Goal: Task Accomplishment & Management: Use online tool/utility

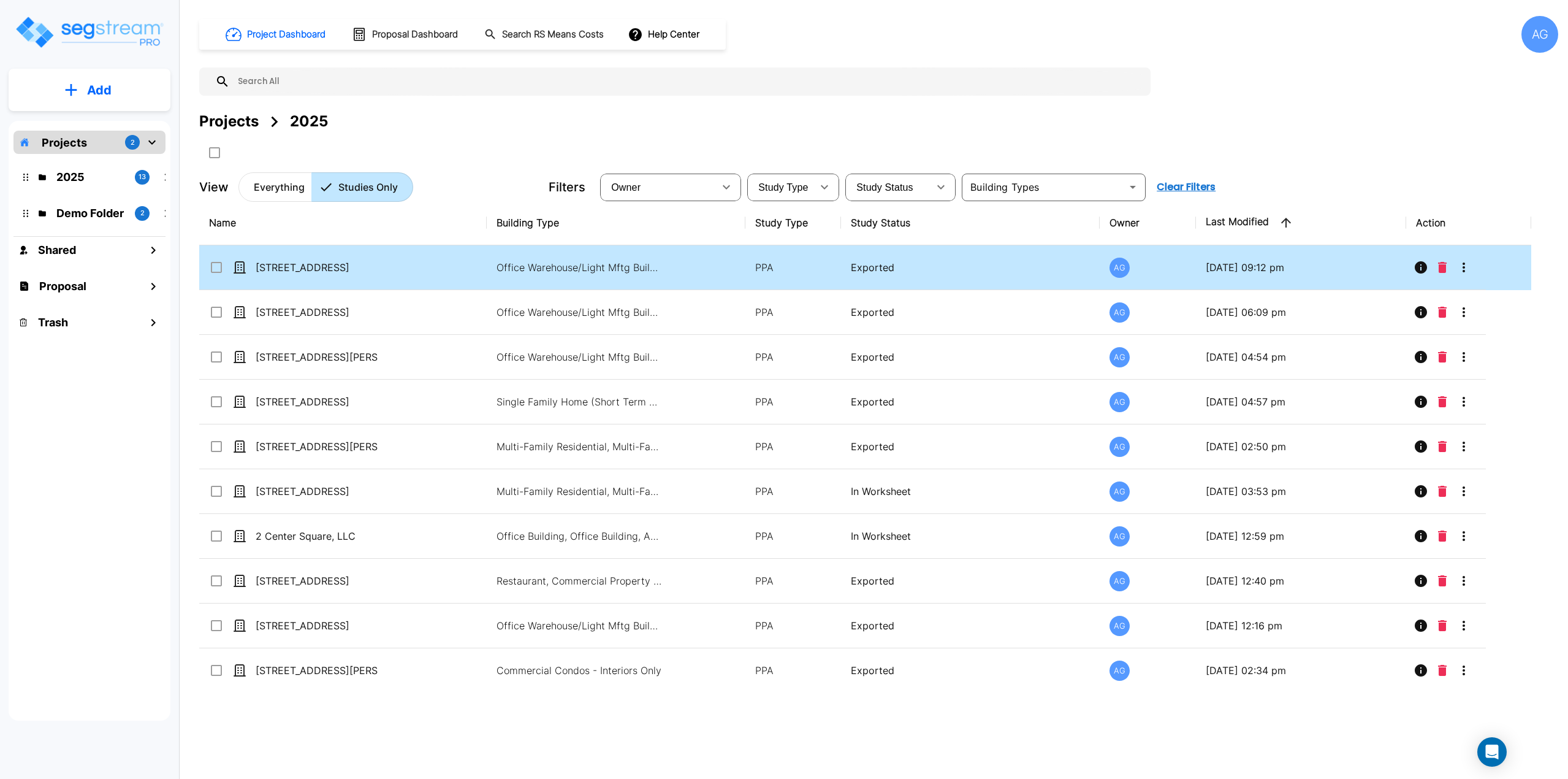
click at [335, 273] on p "[STREET_ADDRESS]" at bounding box center [316, 267] width 123 height 15
checkbox input "true"
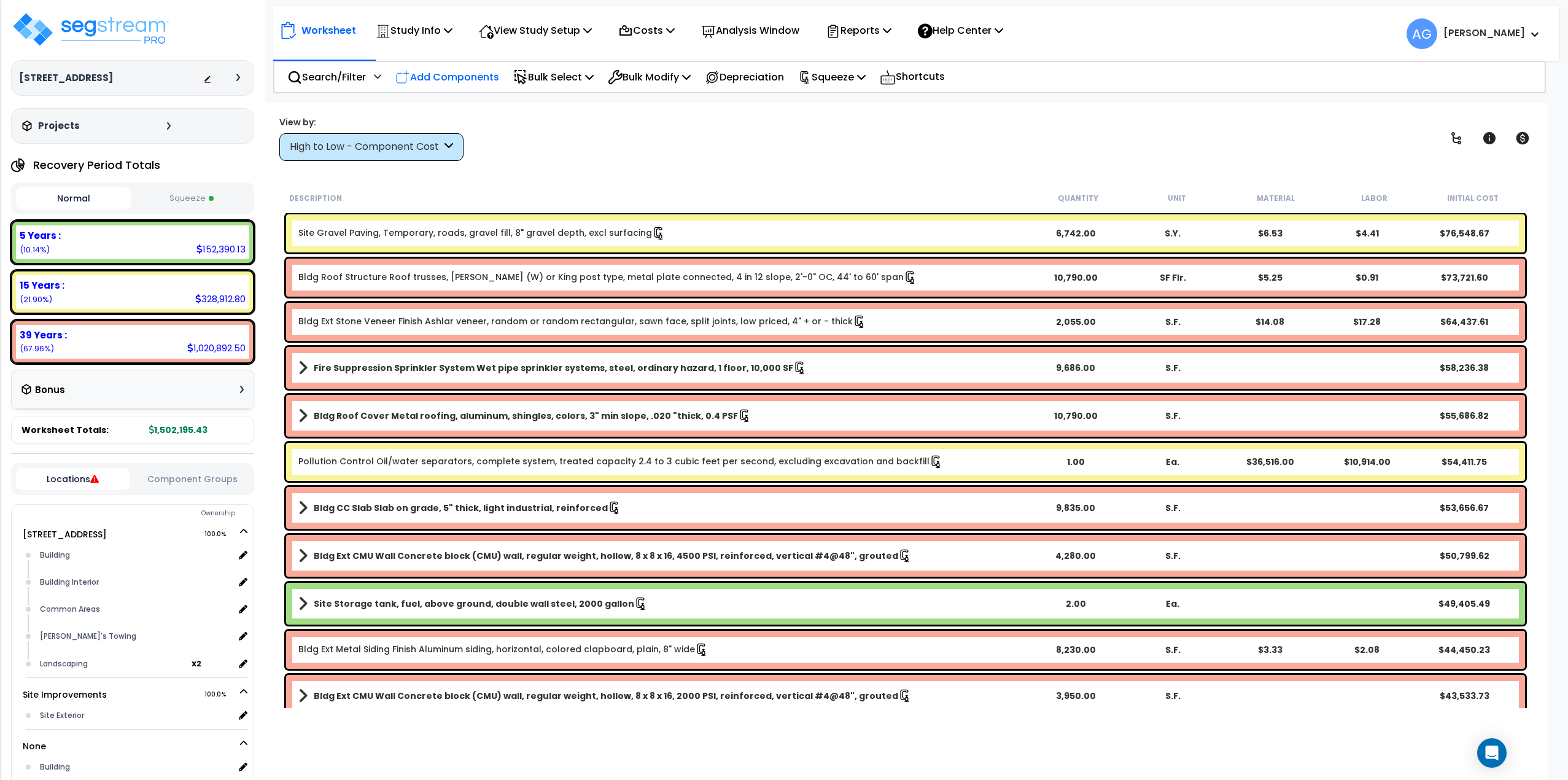
click at [474, 80] on p "Add Components" at bounding box center [447, 77] width 104 height 16
select select
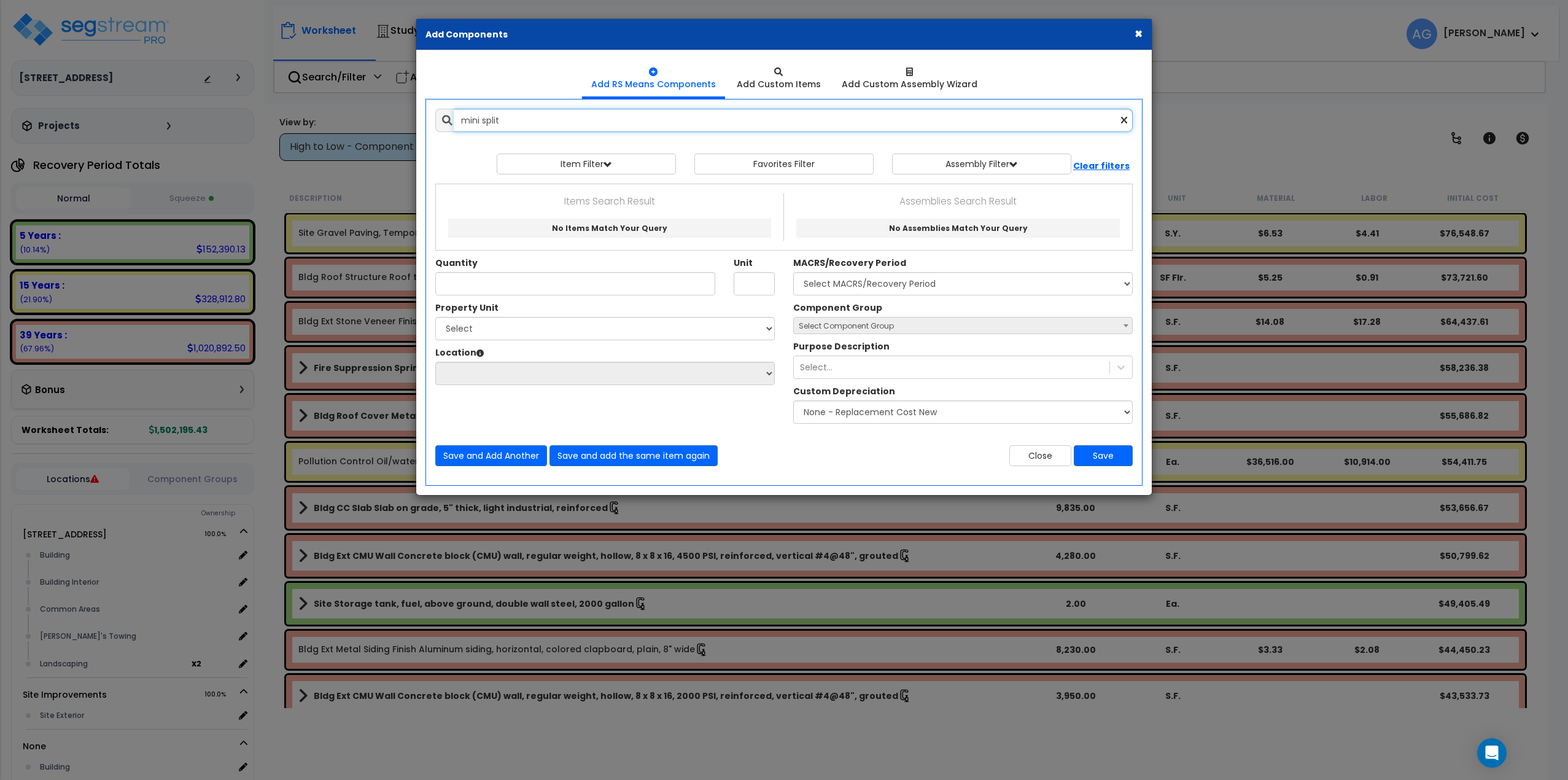
click at [526, 121] on input "mini split" at bounding box center [793, 121] width 679 height 23
drag, startPoint x: 527, startPoint y: 127, endPoint x: 407, endPoint y: 109, distance: 121.3
click at [407, 109] on div "× Add Components Add RS Means Components Add Custom Items Add Items" at bounding box center [784, 390] width 1568 height 780
type input "h"
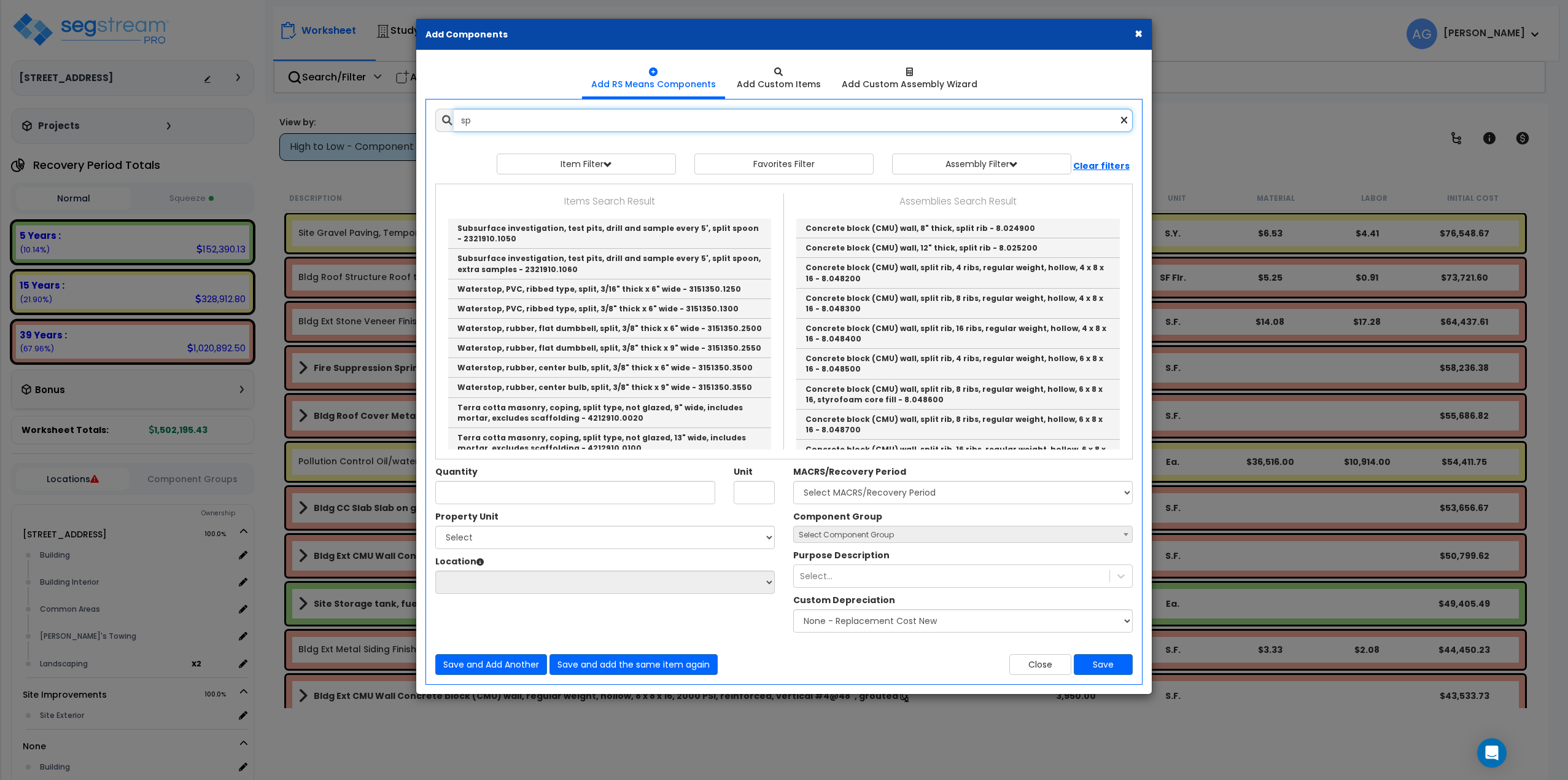
type input "s"
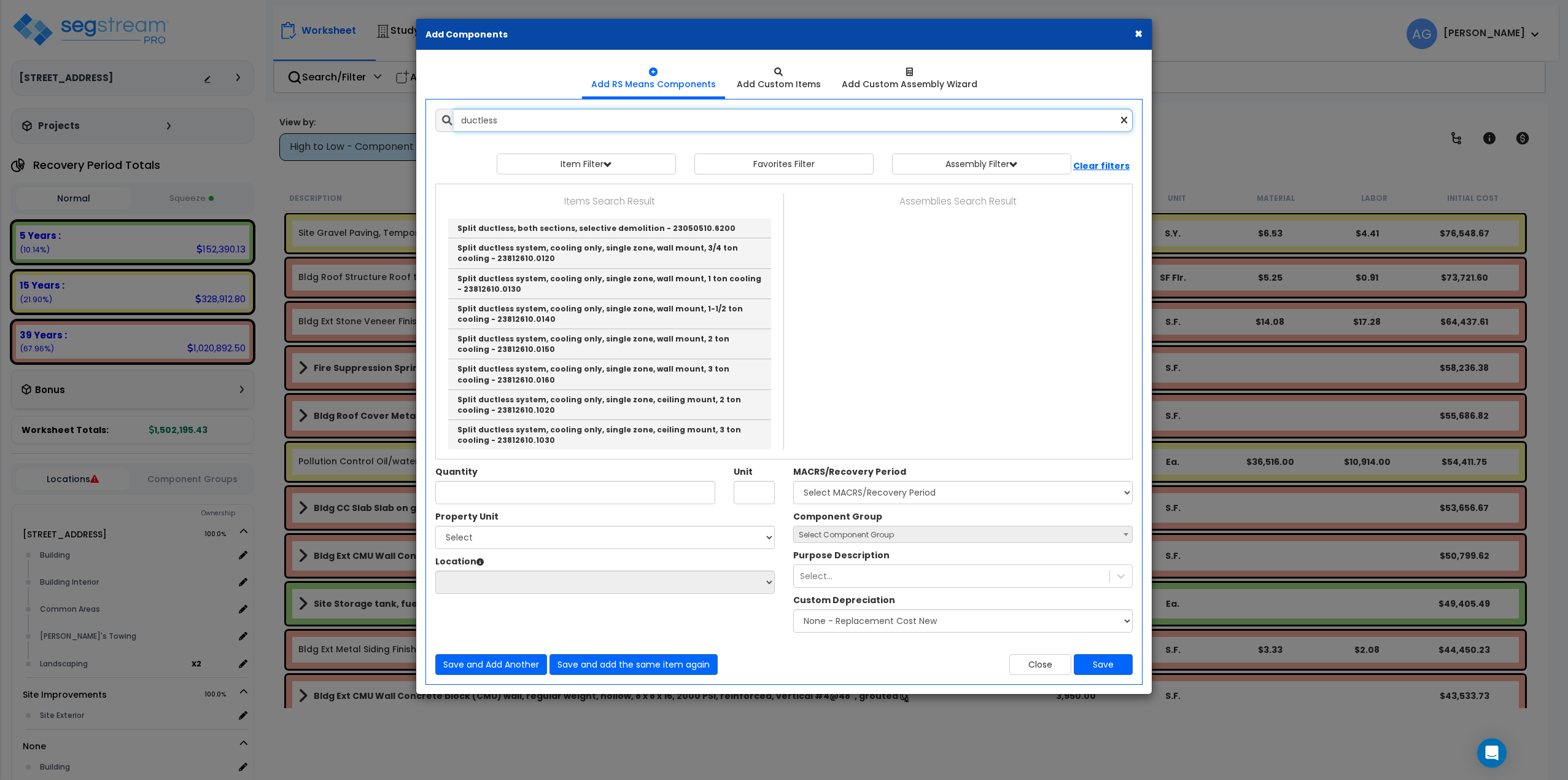
scroll to position [61, 0]
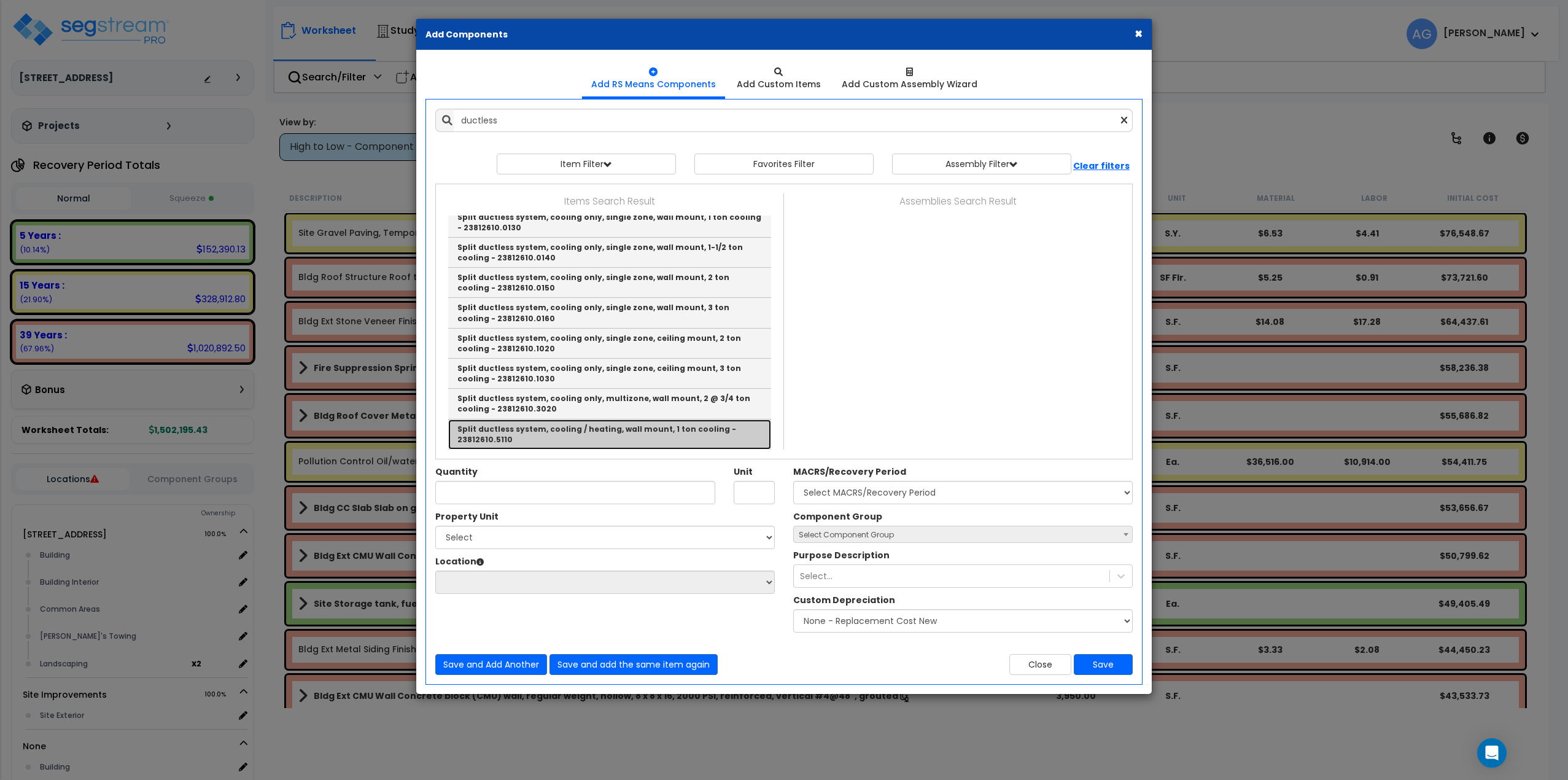
click at [529, 432] on link "Split ductless system, cooling / heating, wall mount, 1 ton cooling - 23812610.…" at bounding box center [610, 434] width 323 height 30
type input "Split ductless system, cooling / heating, wall mount, 1 ton cooling - 23812610.…"
type input "Ea."
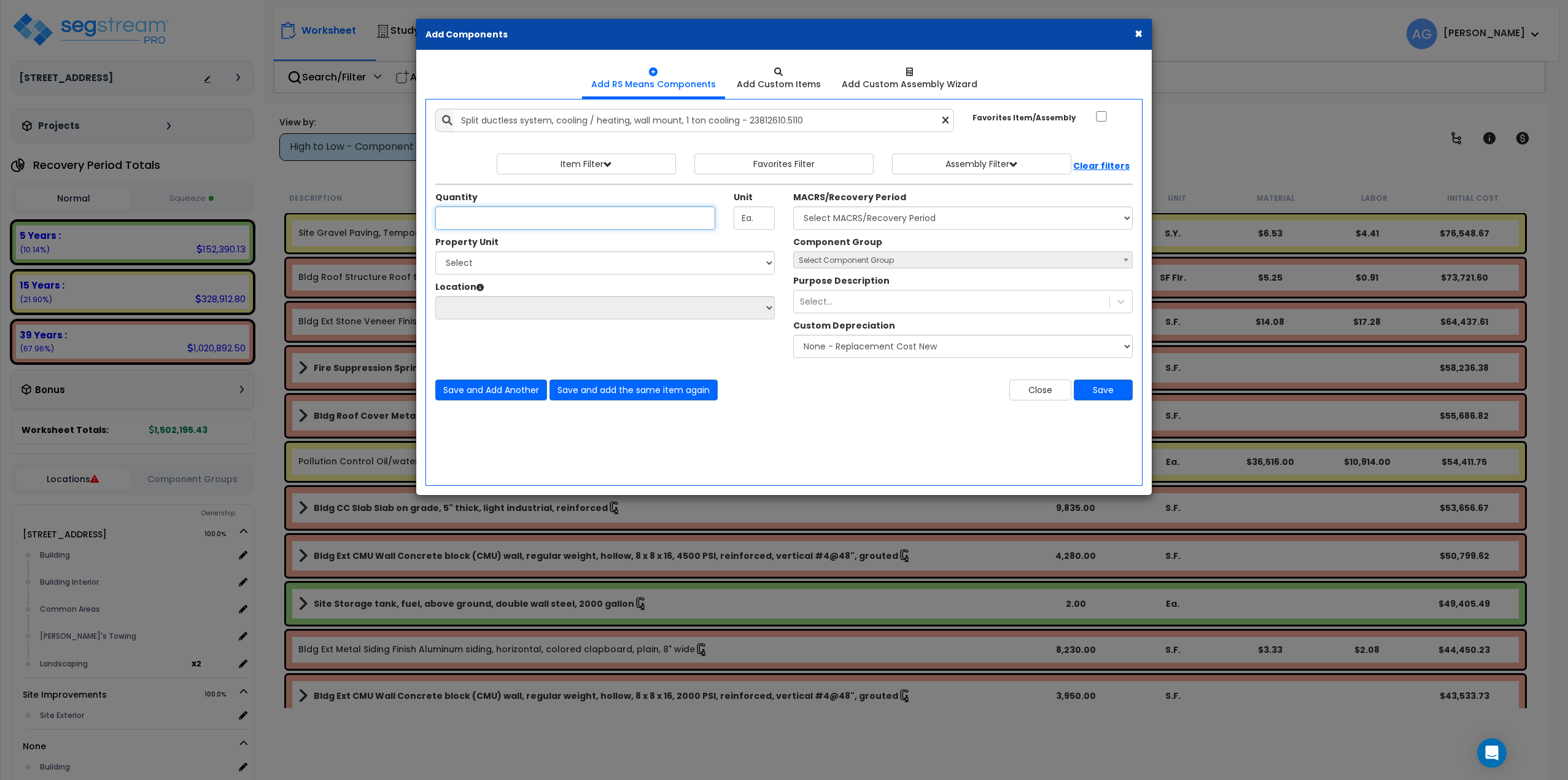
click at [624, 218] on input "Quantity" at bounding box center [575, 218] width 280 height 23
type input "1"
click at [951, 216] on select "Select MACRS/Recovery Period 5 Years - 57.0 - Distributive Trades & Services 5 …" at bounding box center [962, 218] width 339 height 23
select select "3668"
click at [793, 206] on select "Select MACRS/Recovery Period 5 Years - 57.0 - Distributive Trades & Services 5 …" at bounding box center [962, 218] width 339 height 23
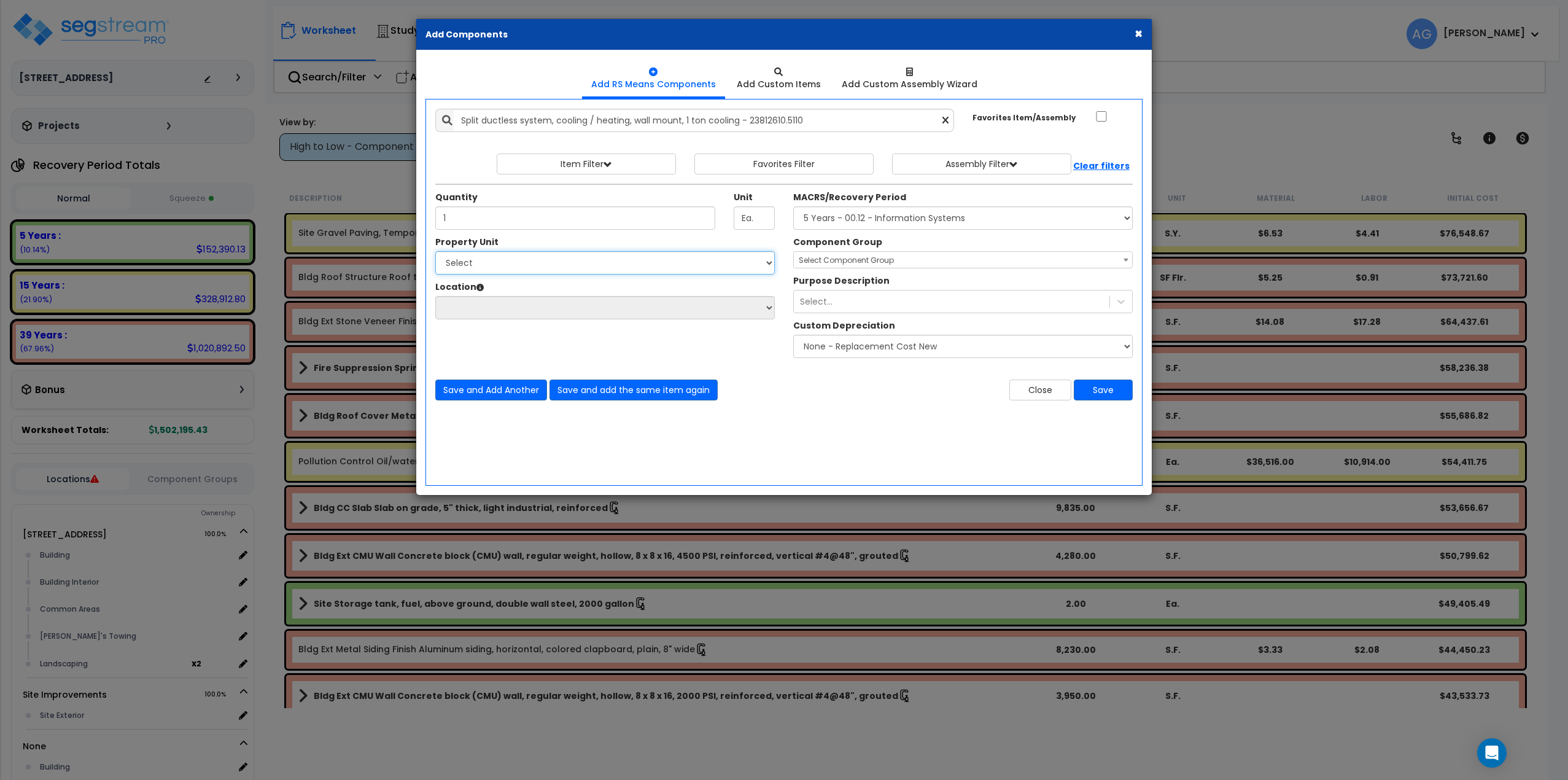
click at [589, 255] on select "Select [STREET_ADDRESS] Site Improvements" at bounding box center [604, 263] width 339 height 23
select select "176117"
click at [435, 251] on select "Select [STREET_ADDRESS] Site Improvements" at bounding box center [604, 263] width 339 height 23
click at [540, 300] on select "Select Building Building Interior Common Areas [PERSON_NAME]'s Towing Landscapi…" at bounding box center [604, 308] width 339 height 23
select select "461"
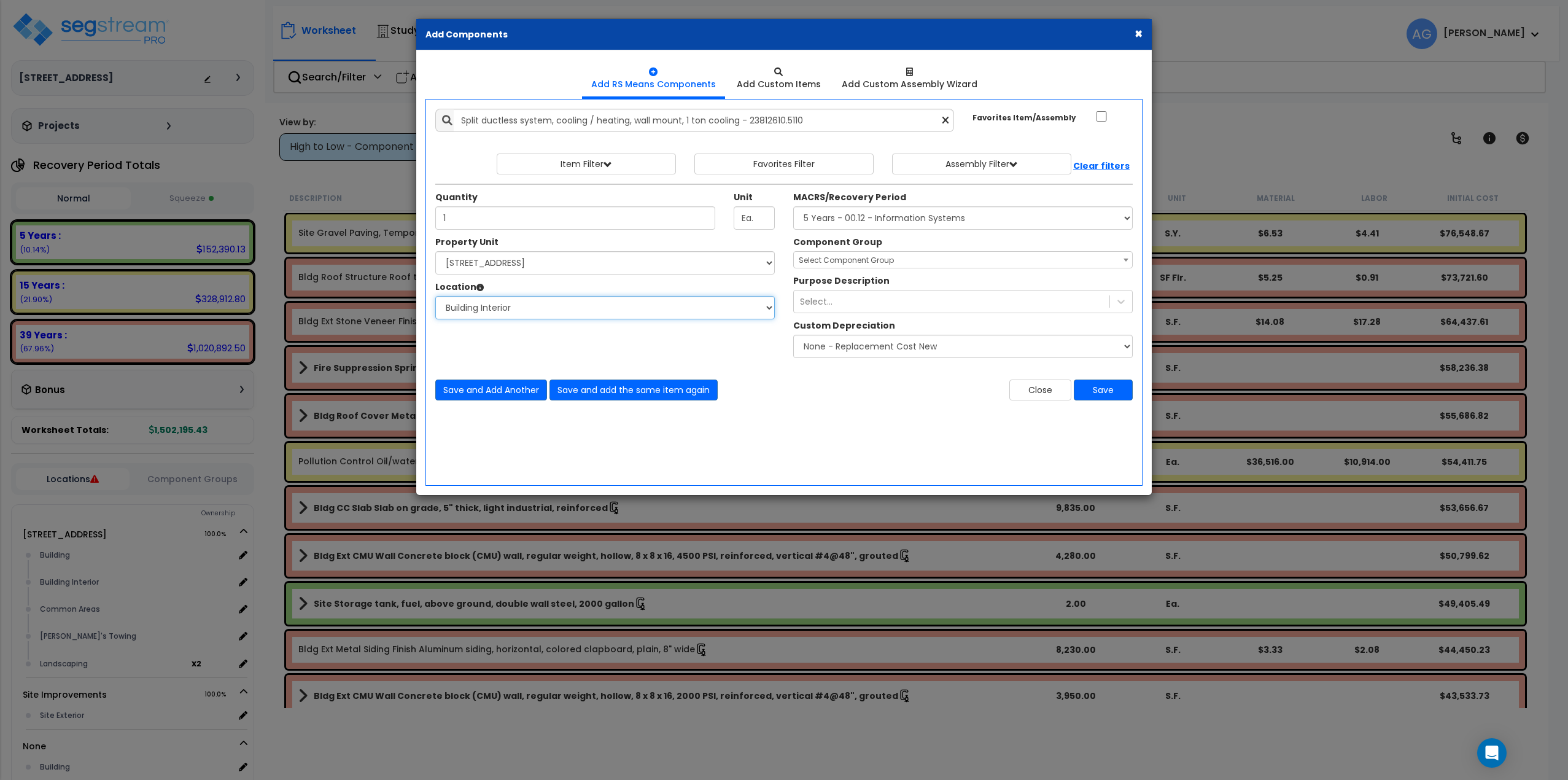
click at [435, 296] on select "Select Building Building Interior Common Areas [PERSON_NAME]'s Towing Landscapi…" at bounding box center [604, 308] width 339 height 23
click at [904, 261] on span "Select Component Group" at bounding box center [963, 261] width 338 height 17
type input "hvac"
select select "58080"
click at [563, 121] on input "Split ductless system, cooling / heating, wall mount, 1 ton cooling - 23812610.…" at bounding box center [703, 121] width 500 height 23
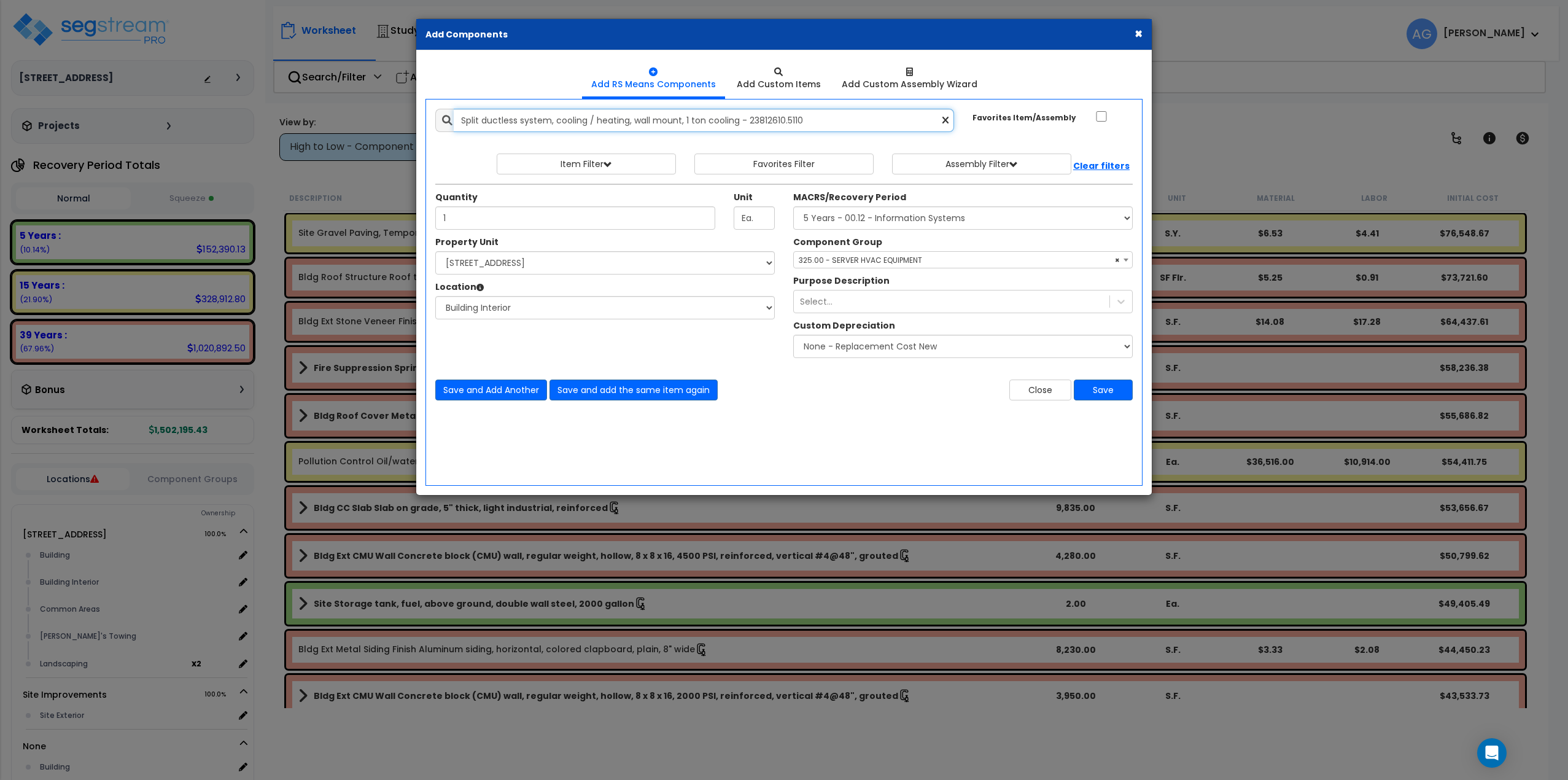
drag, startPoint x: 852, startPoint y: 124, endPoint x: 342, endPoint y: 73, distance: 512.5
click at [342, 73] on div "× Add Components Add RS Means Components Add Custom Items Add Items" at bounding box center [784, 390] width 1568 height 780
type input "s"
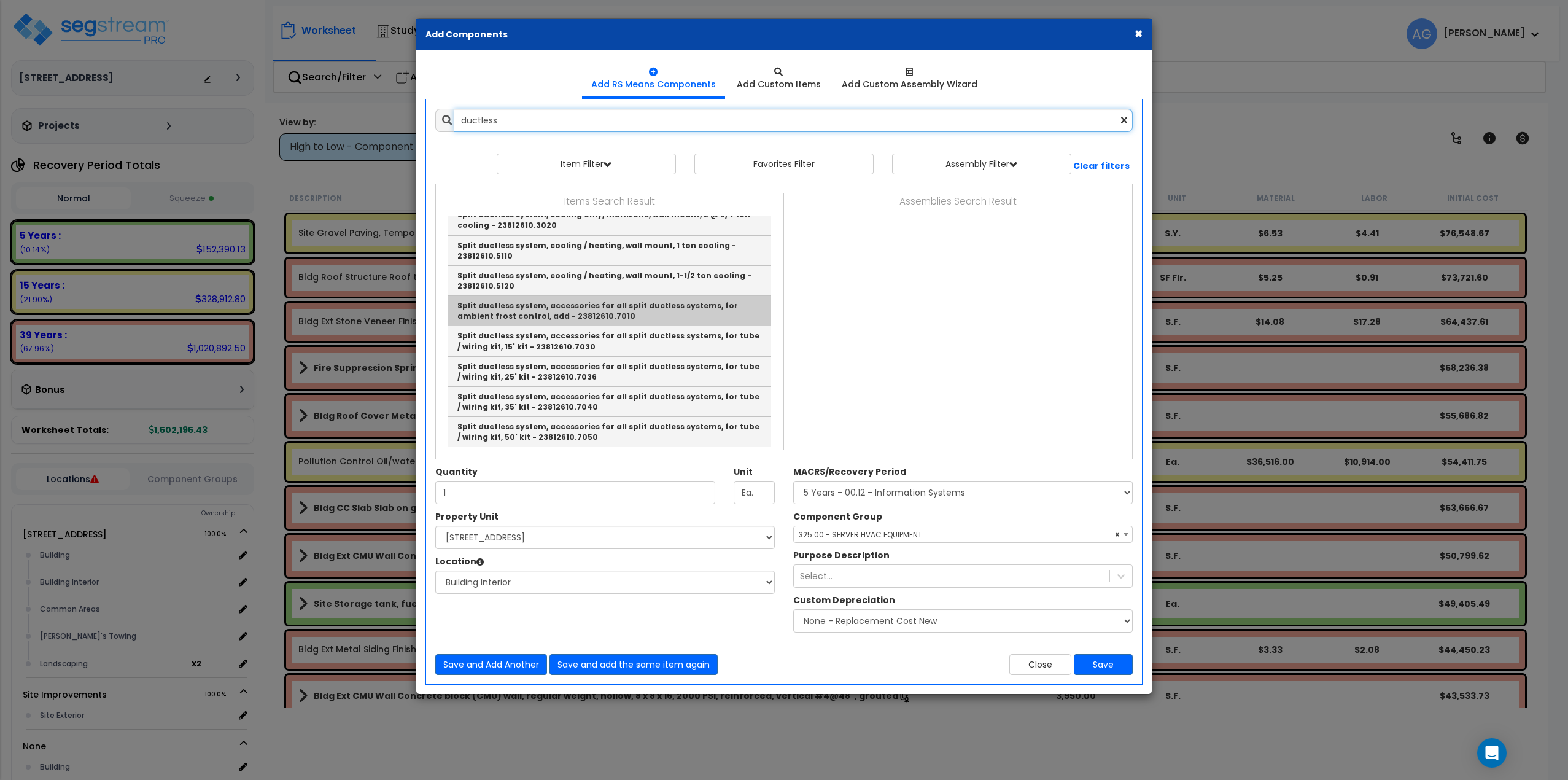
scroll to position [184, 0]
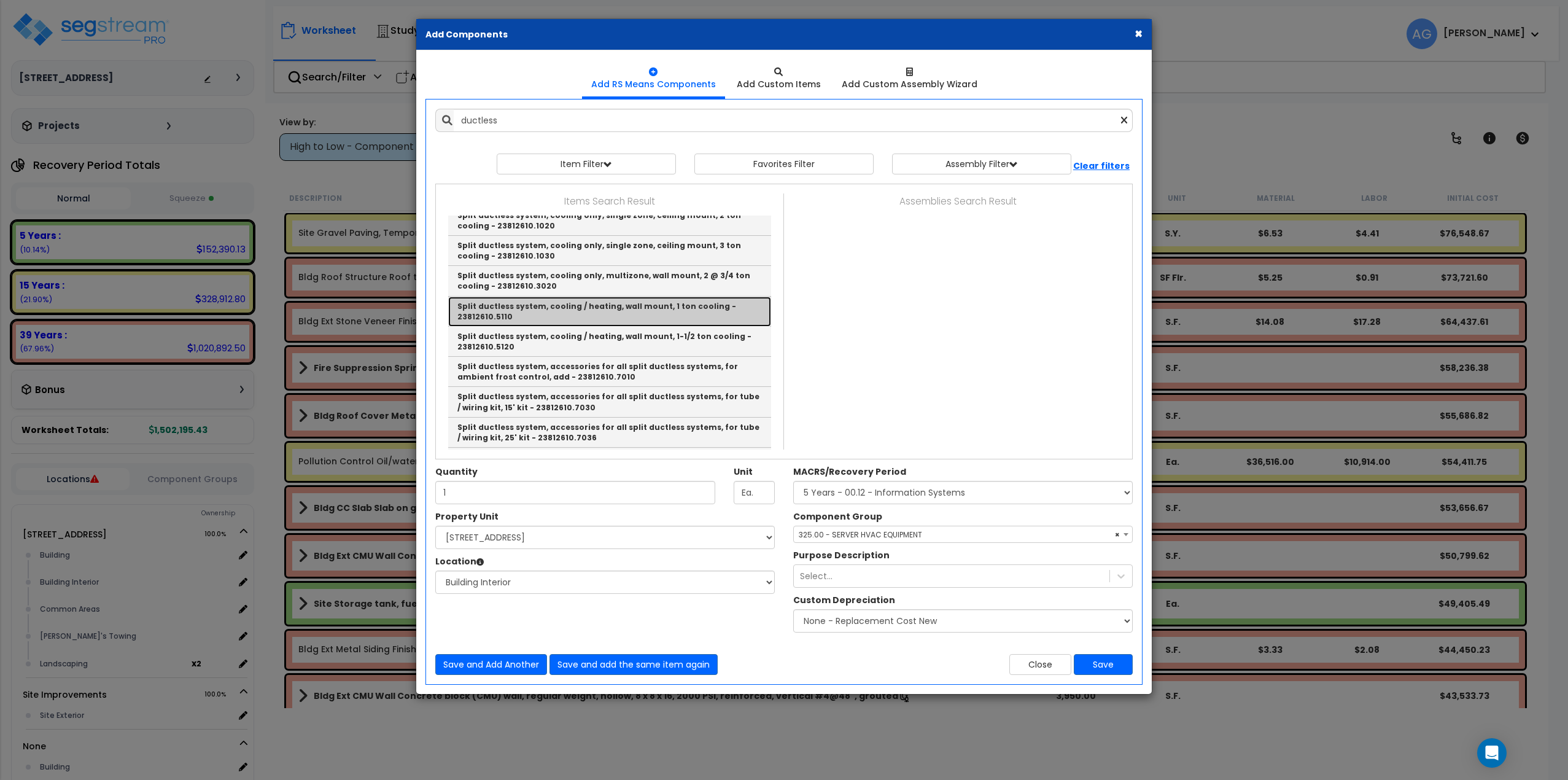
click at [549, 309] on link "Split ductless system, cooling / heating, wall mount, 1 ton cooling - 23812610.…" at bounding box center [610, 312] width 323 height 30
type input "Split ductless system, cooling / heating, wall mount, 1 ton cooling - 23812610.…"
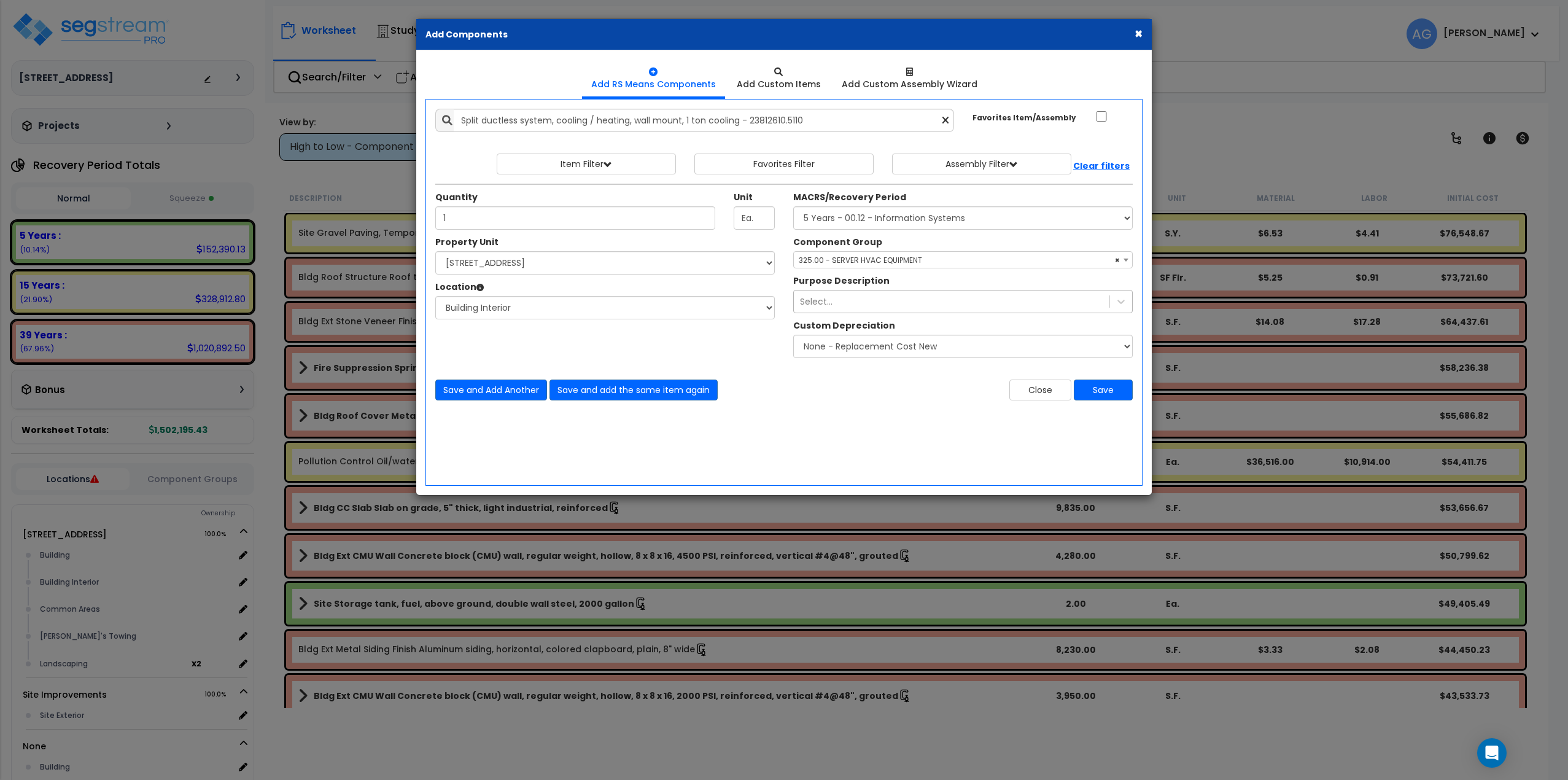
click at [839, 303] on div "Select..." at bounding box center [951, 301] width 315 height 19
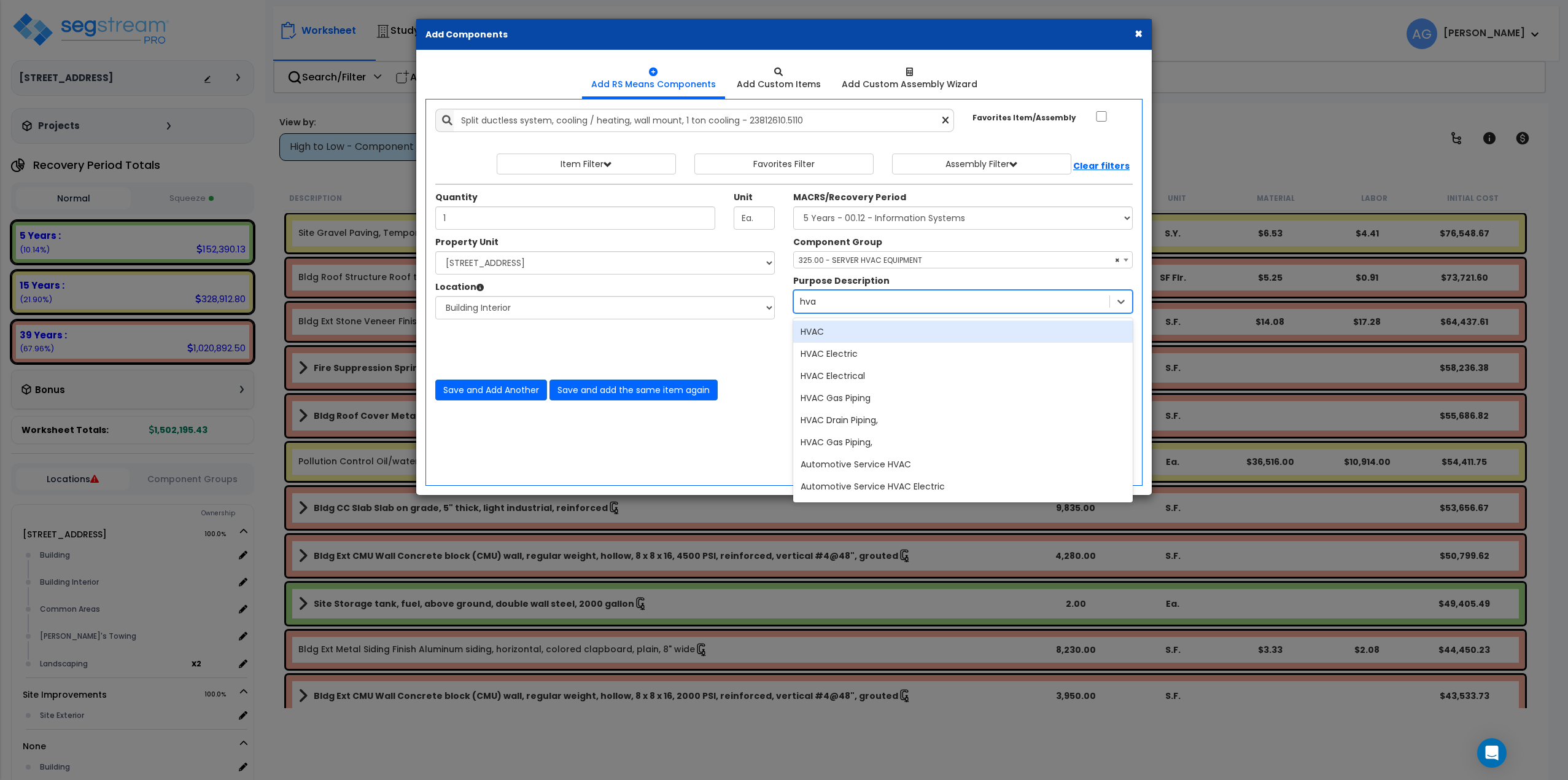
type input "hvac"
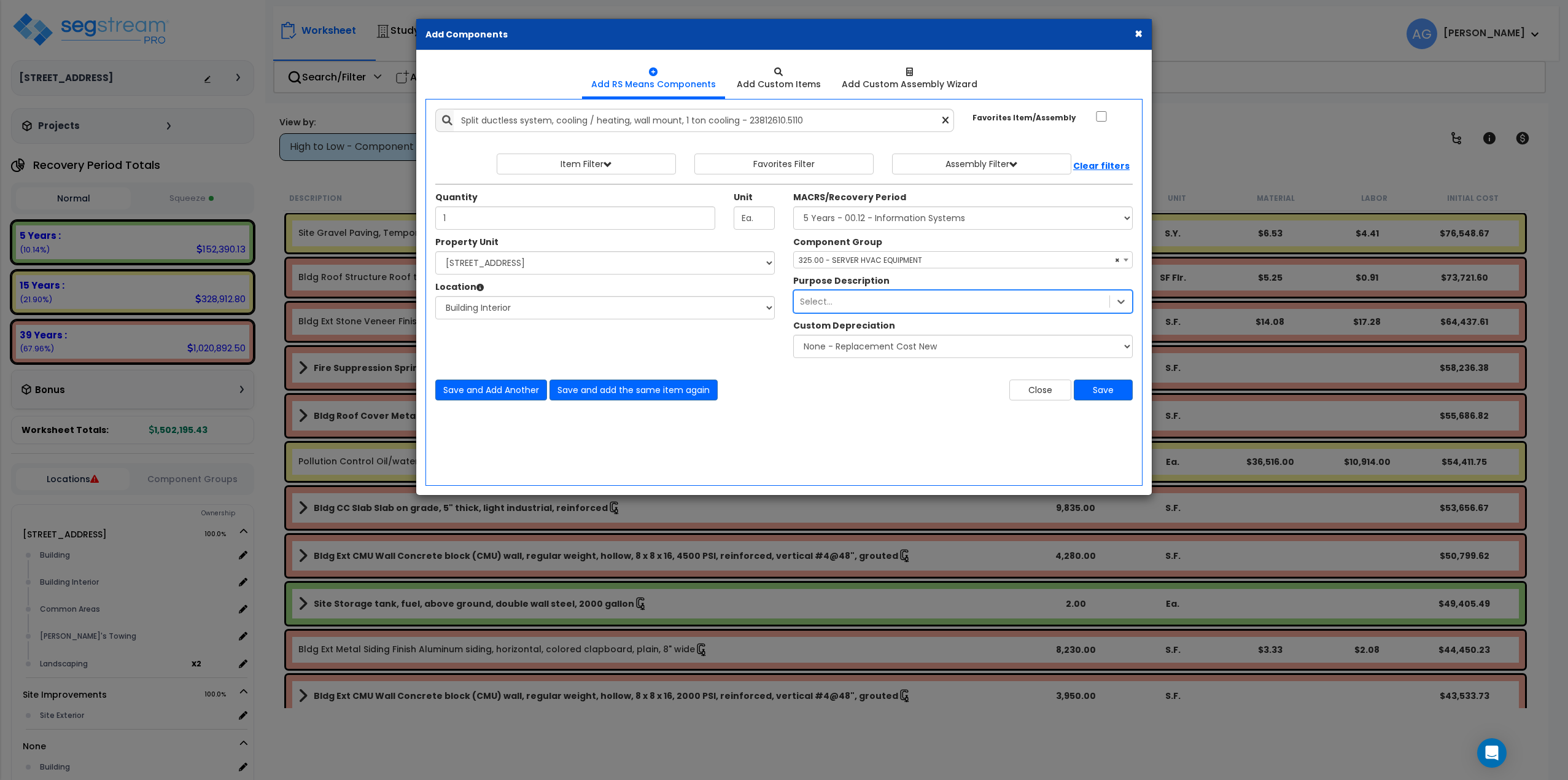
drag, startPoint x: 837, startPoint y: 306, endPoint x: 810, endPoint y: 300, distance: 27.7
click at [810, 300] on div "Select..." at bounding box center [951, 301] width 315 height 19
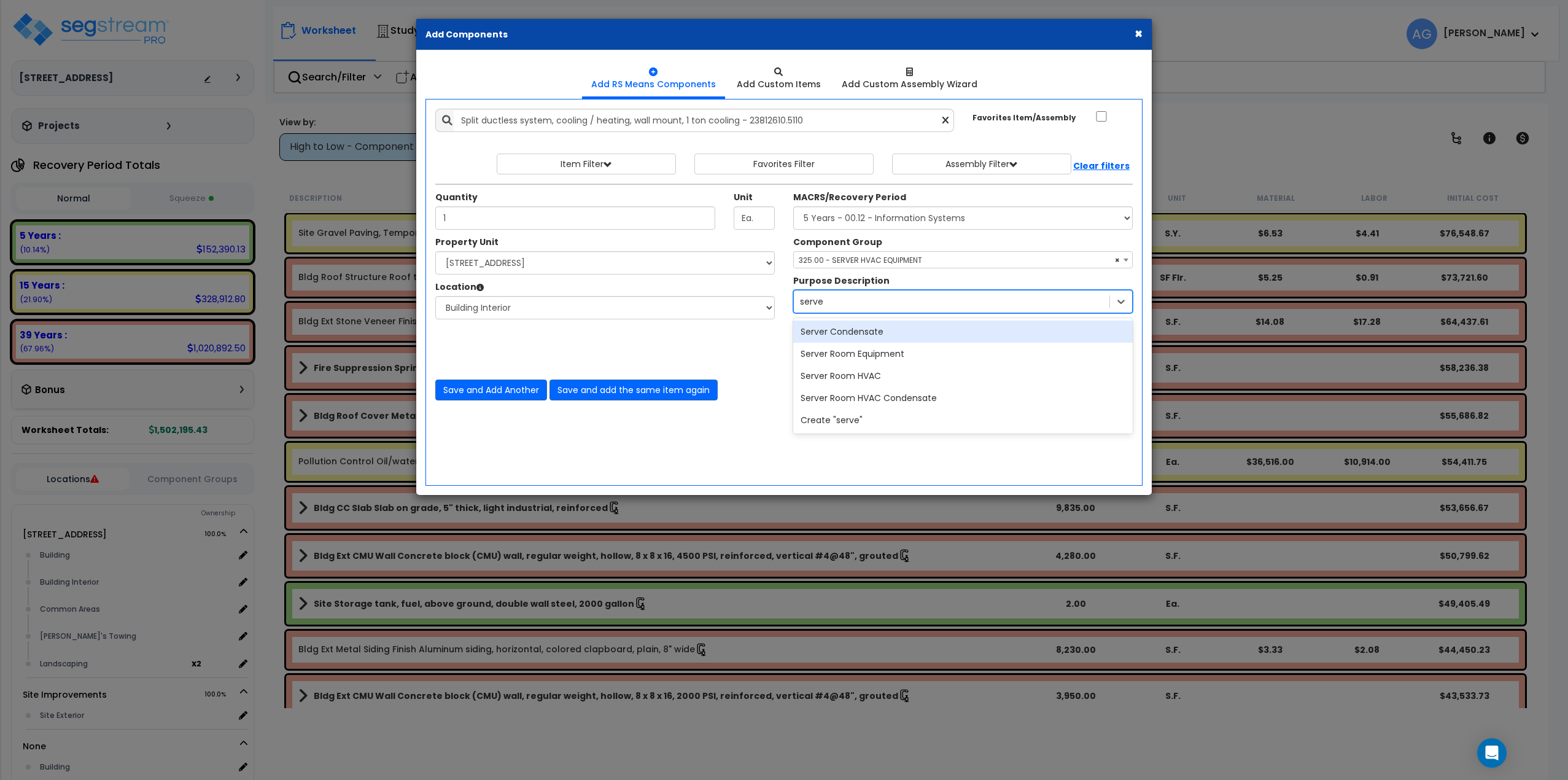
type input "server"
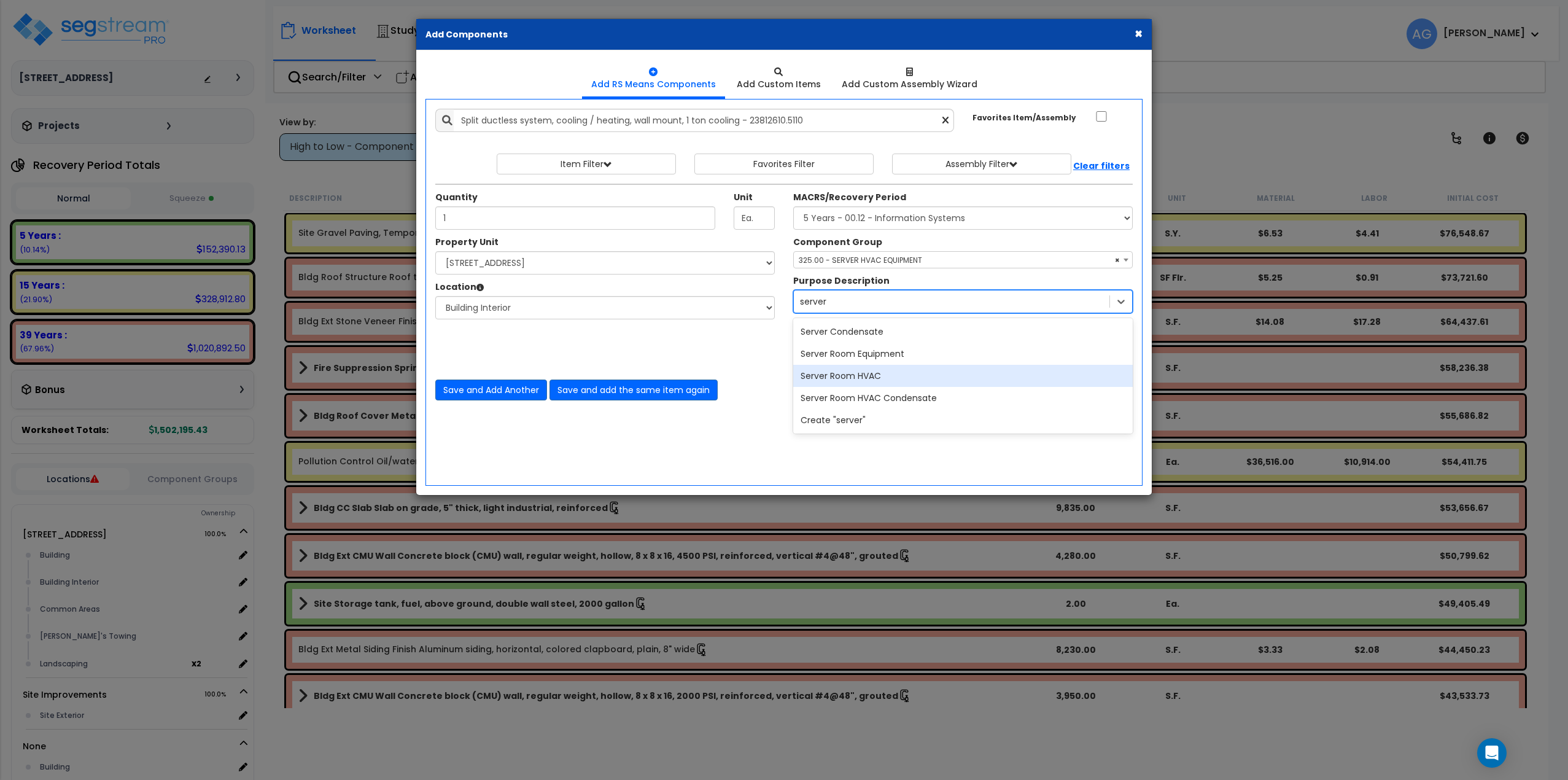
click at [824, 375] on div "Server Room HVAC" at bounding box center [962, 376] width 339 height 22
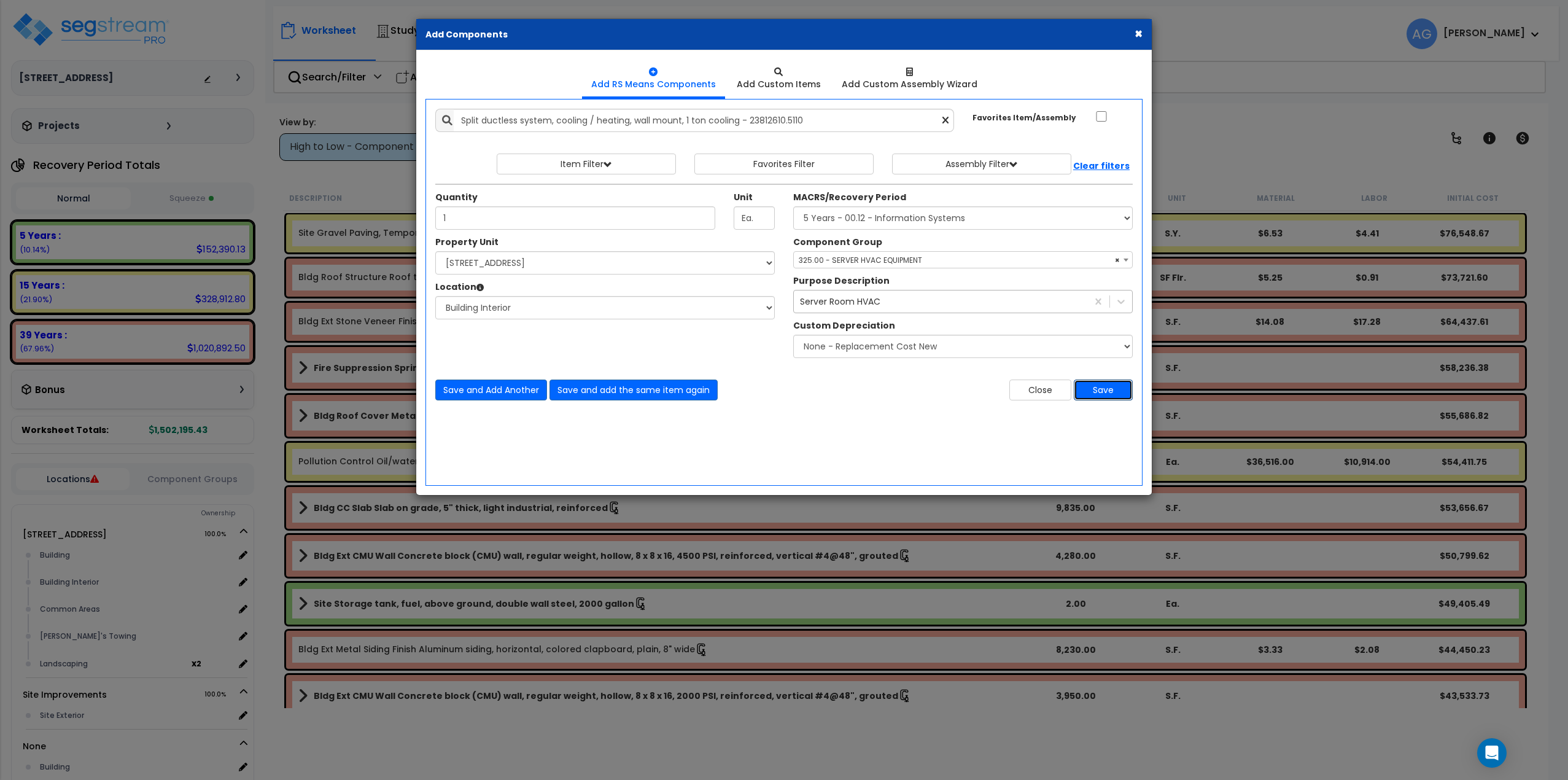
click at [1116, 393] on button "Save" at bounding box center [1103, 390] width 59 height 21
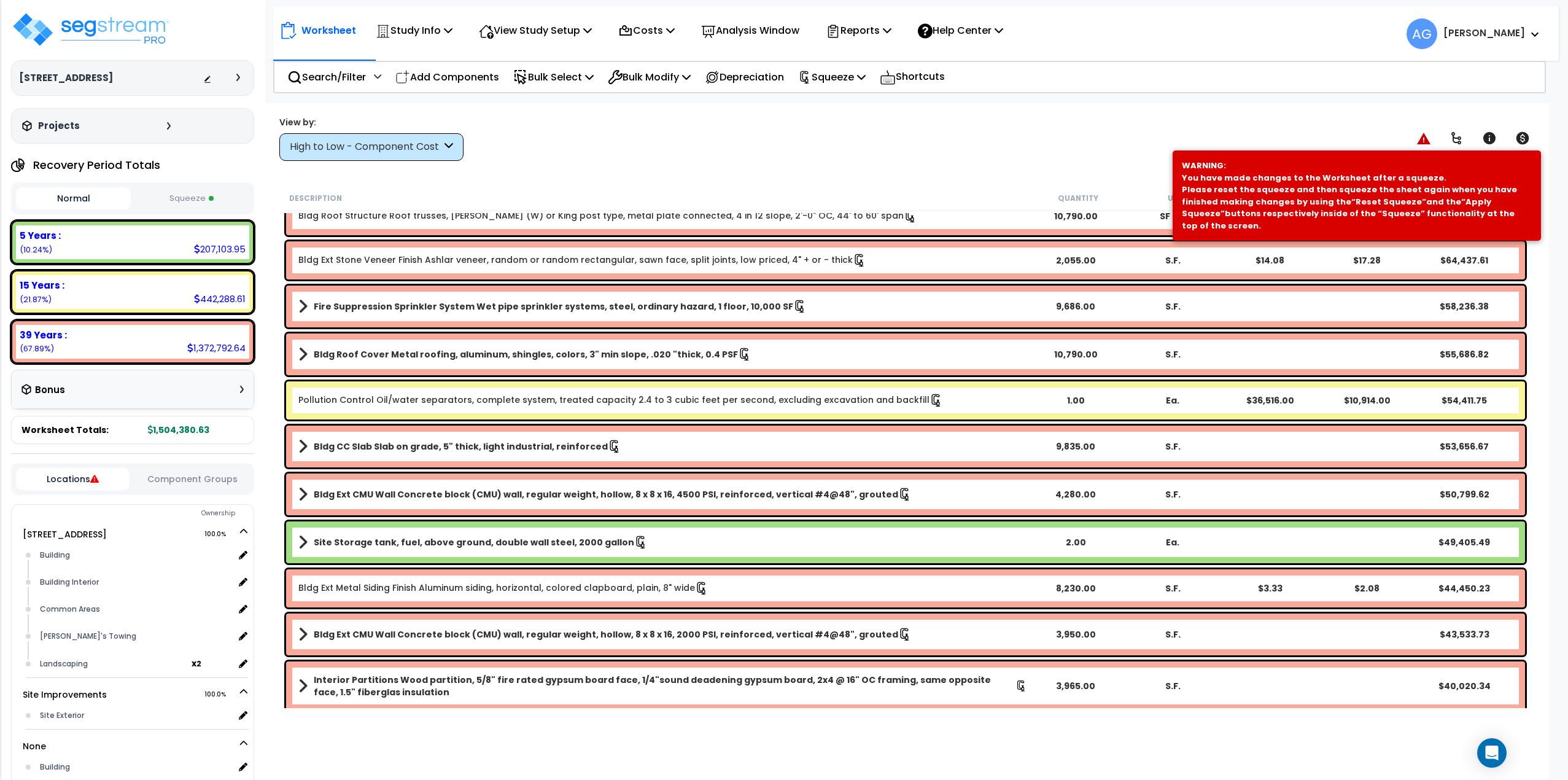
scroll to position [0, 0]
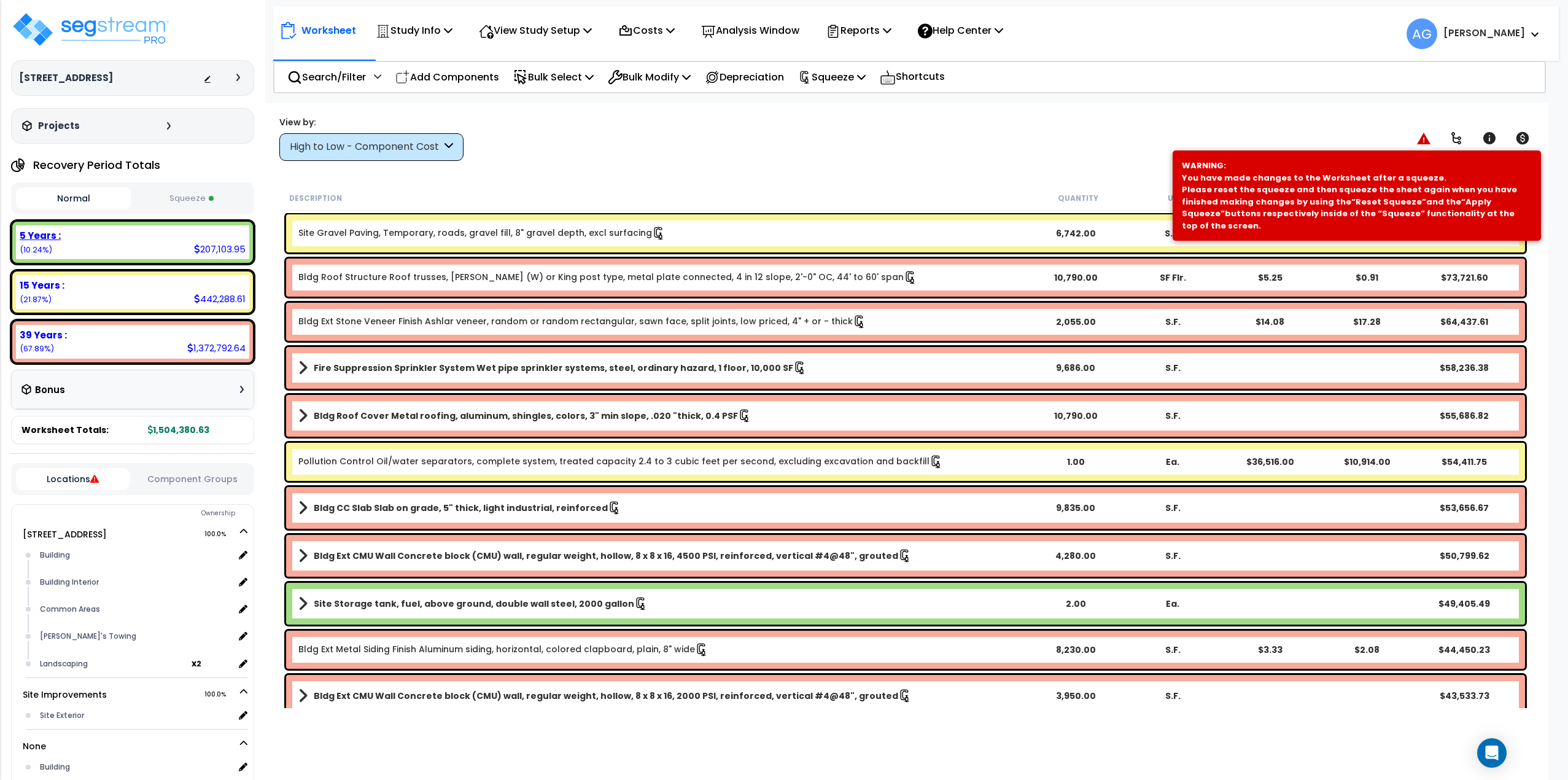
click at [213, 255] on div "207,103.95" at bounding box center [219, 249] width 52 height 13
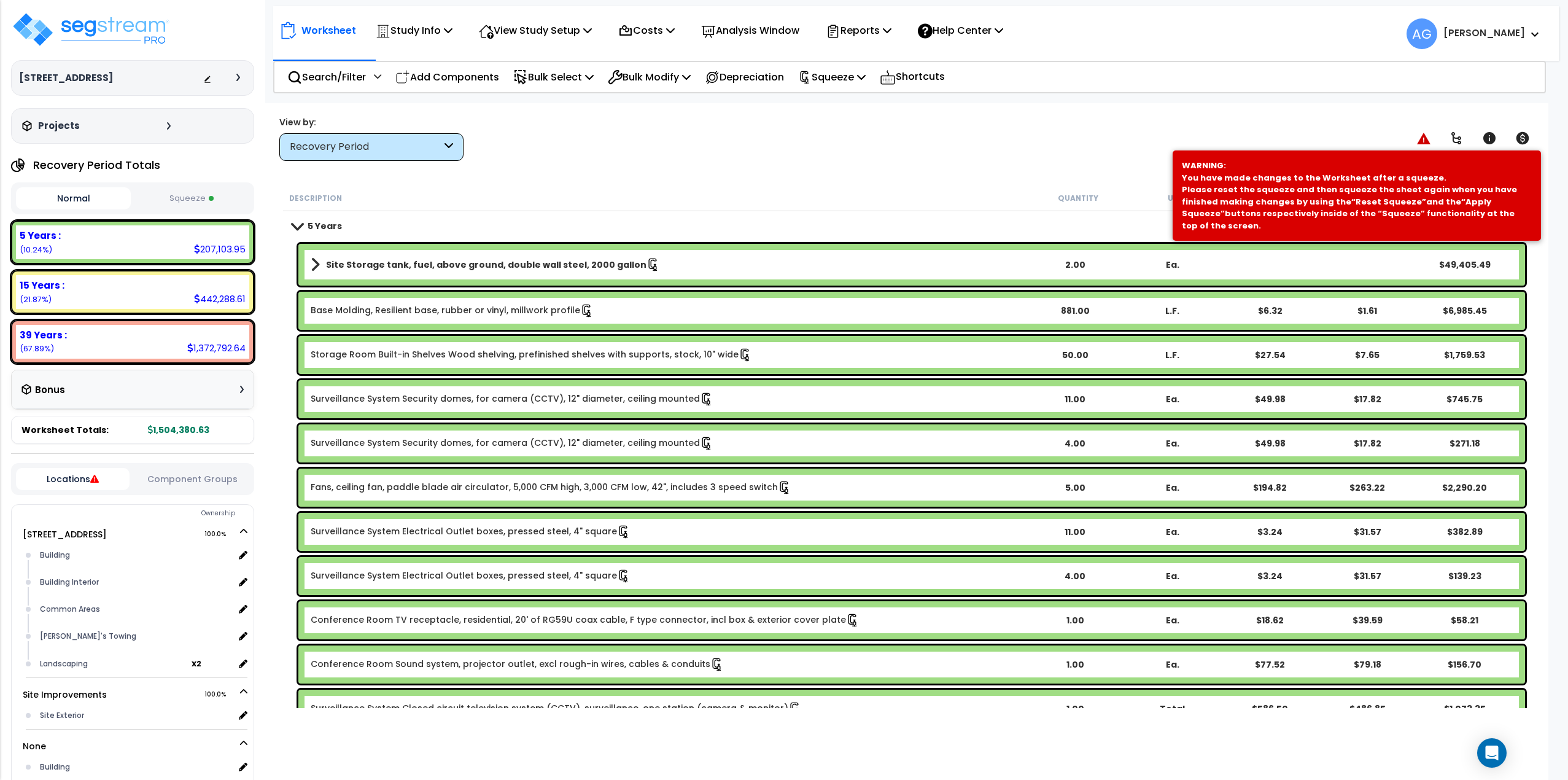
click at [75, 209] on button "Normal" at bounding box center [73, 198] width 115 height 22
click at [91, 209] on button "Normal" at bounding box center [73, 198] width 115 height 22
click at [174, 209] on button "Squeeze" at bounding box center [191, 199] width 115 height 22
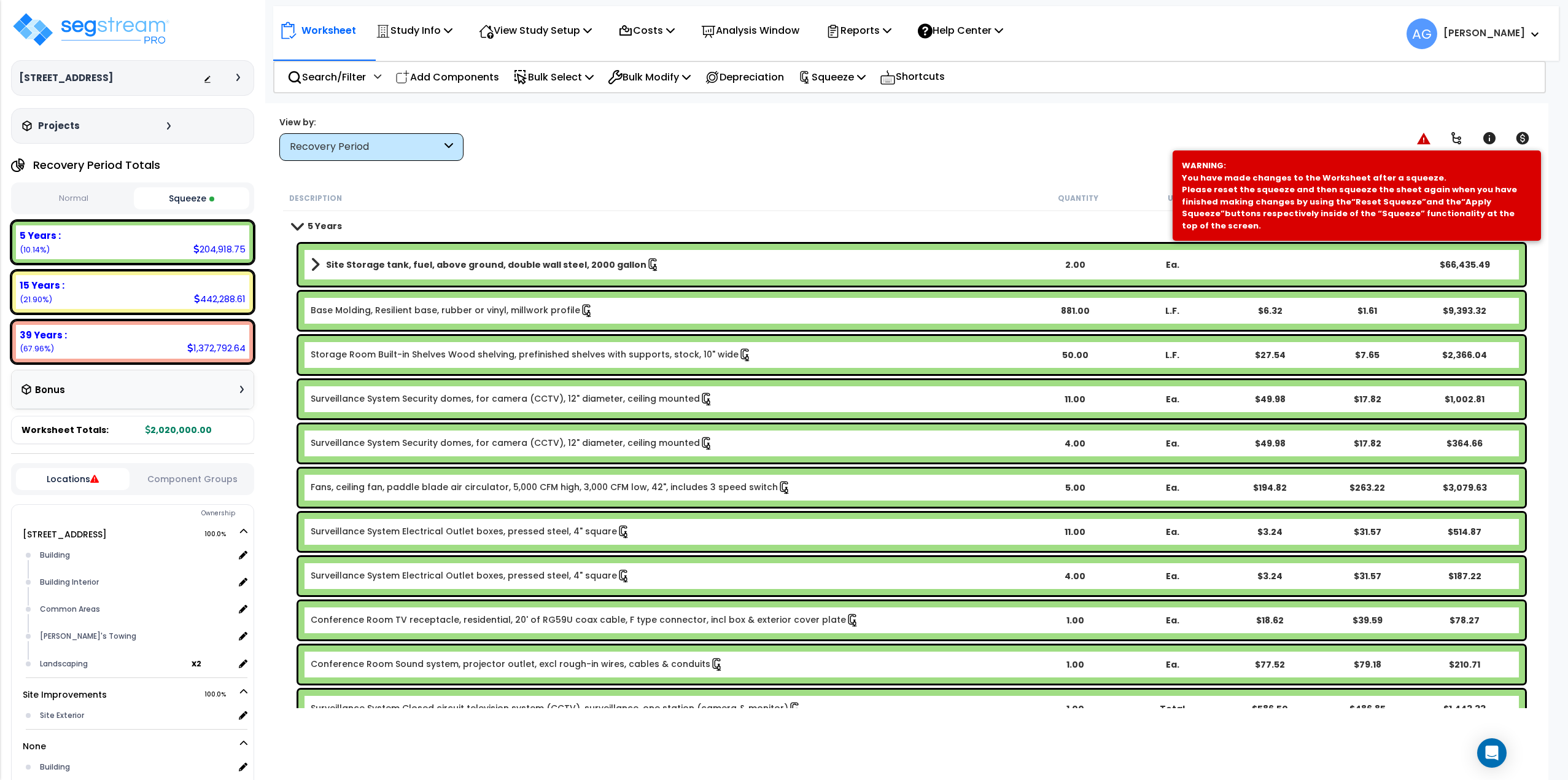
click at [71, 207] on button "Normal" at bounding box center [73, 199] width 115 height 22
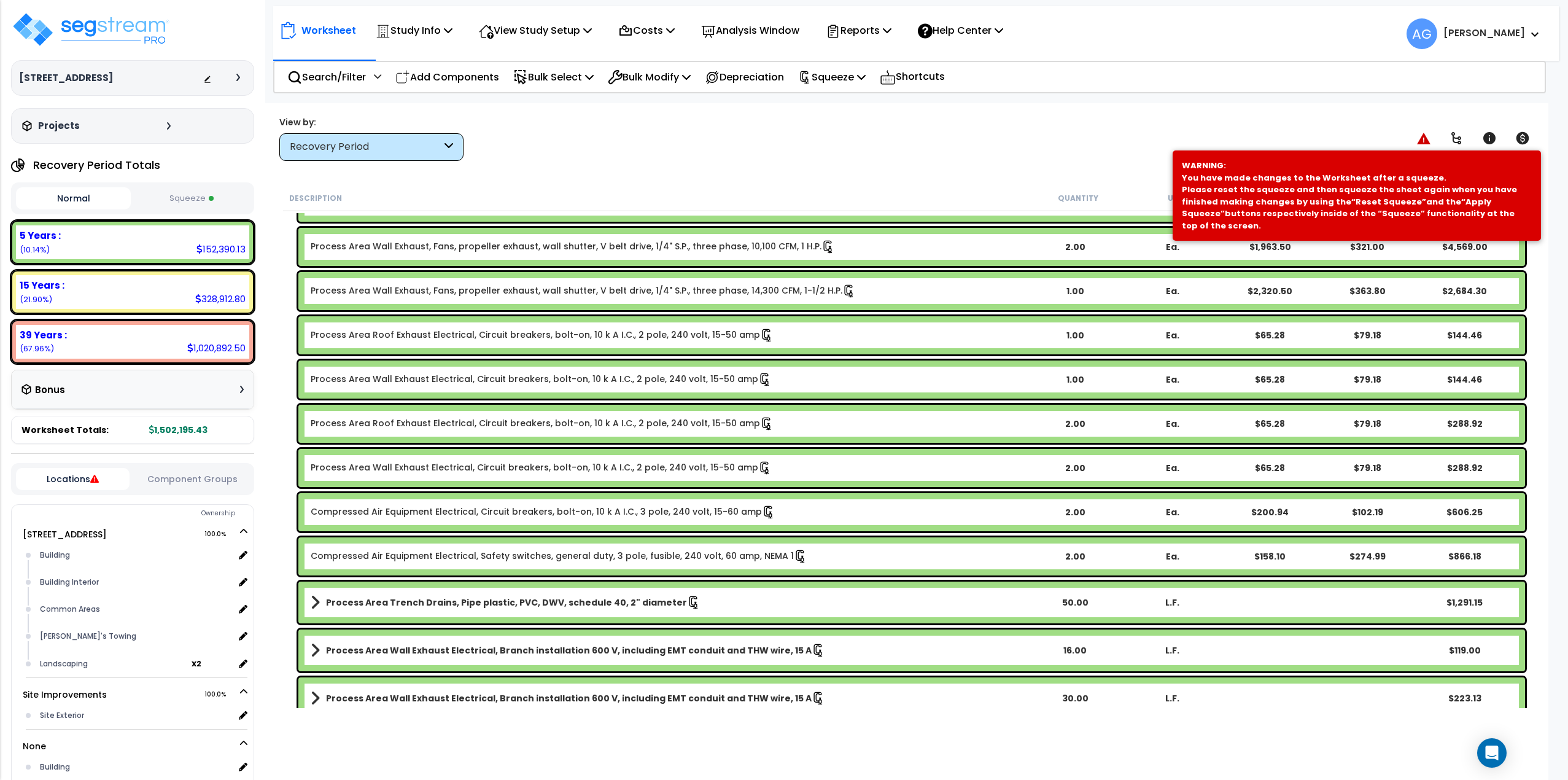
scroll to position [2512, 0]
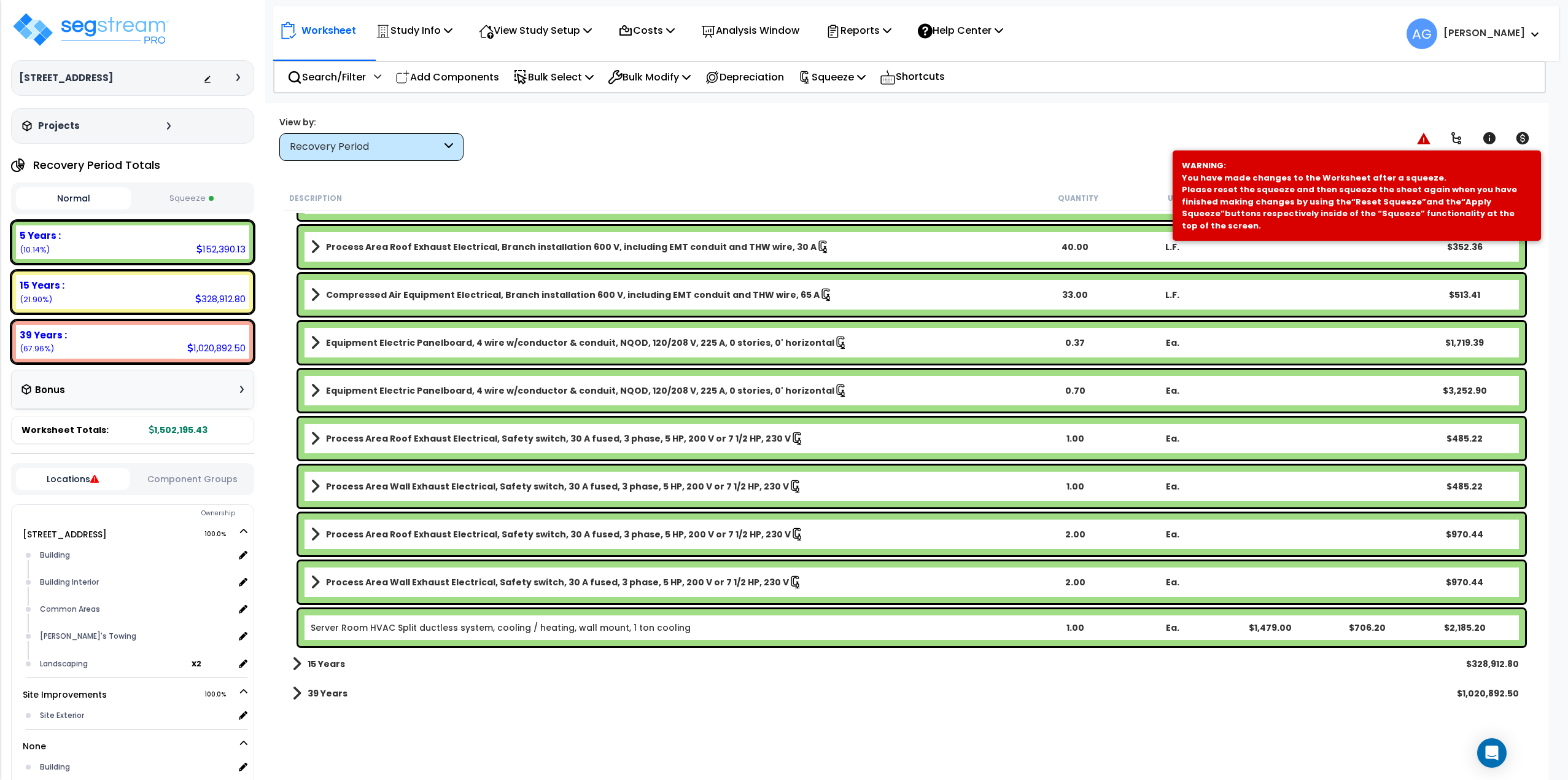
drag, startPoint x: 429, startPoint y: 643, endPoint x: 403, endPoint y: 632, distance: 28.2
drag, startPoint x: 403, startPoint y: 632, endPoint x: 397, endPoint y: 631, distance: 6.1
click at [402, 631] on link "Server Room HVAC Split ductless system, cooling / heating, wall mount, 1 ton co…" at bounding box center [501, 628] width 380 height 12
click at [397, 630] on link "Server Room HVAC Split ductless system, cooling / heating, wall mount, 1 ton co…" at bounding box center [501, 628] width 380 height 12
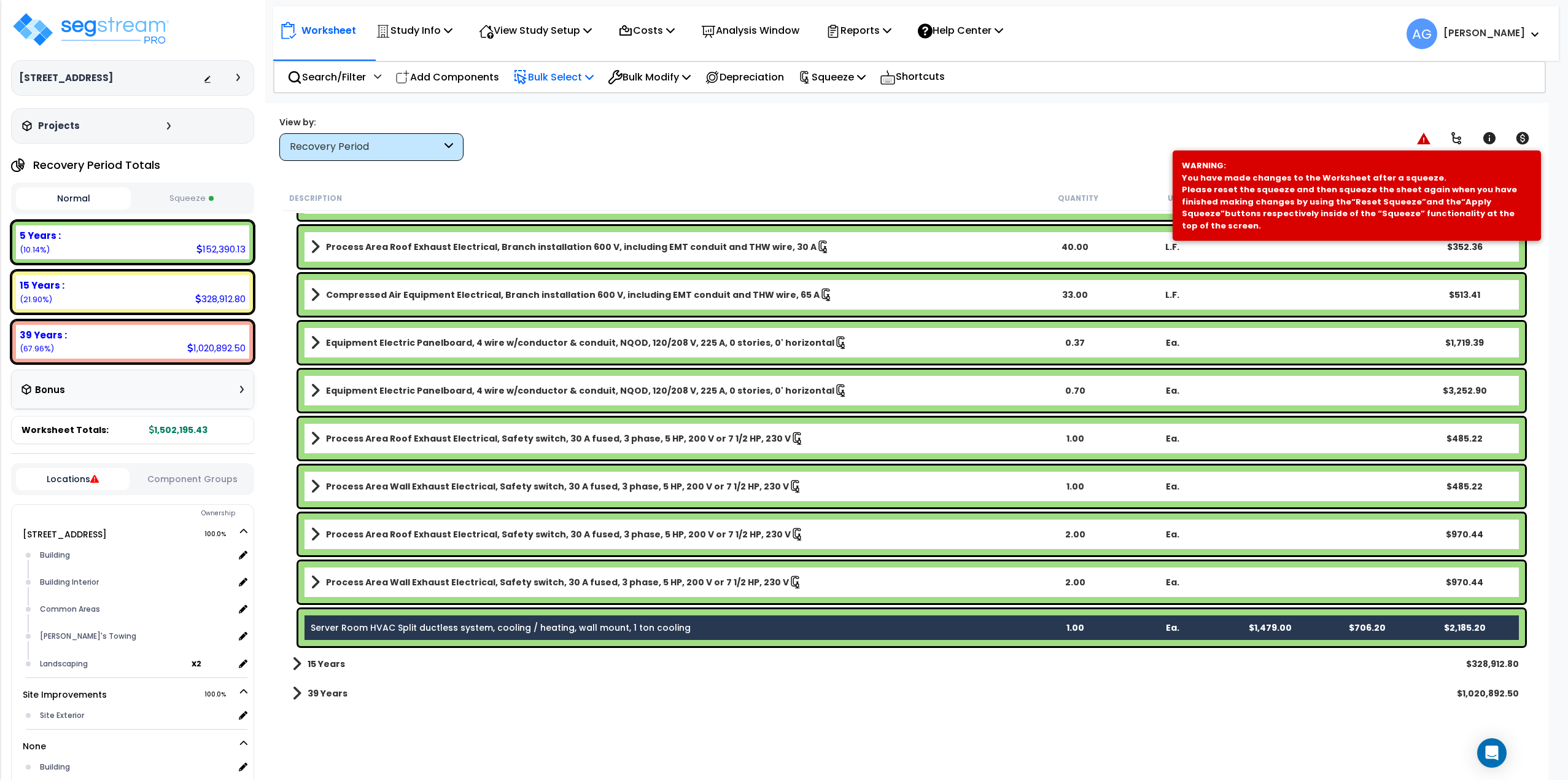
drag, startPoint x: 396, startPoint y: 630, endPoint x: 548, endPoint y: 73, distance: 577.4
click at [548, 73] on p "Bulk Select" at bounding box center [553, 77] width 80 height 16
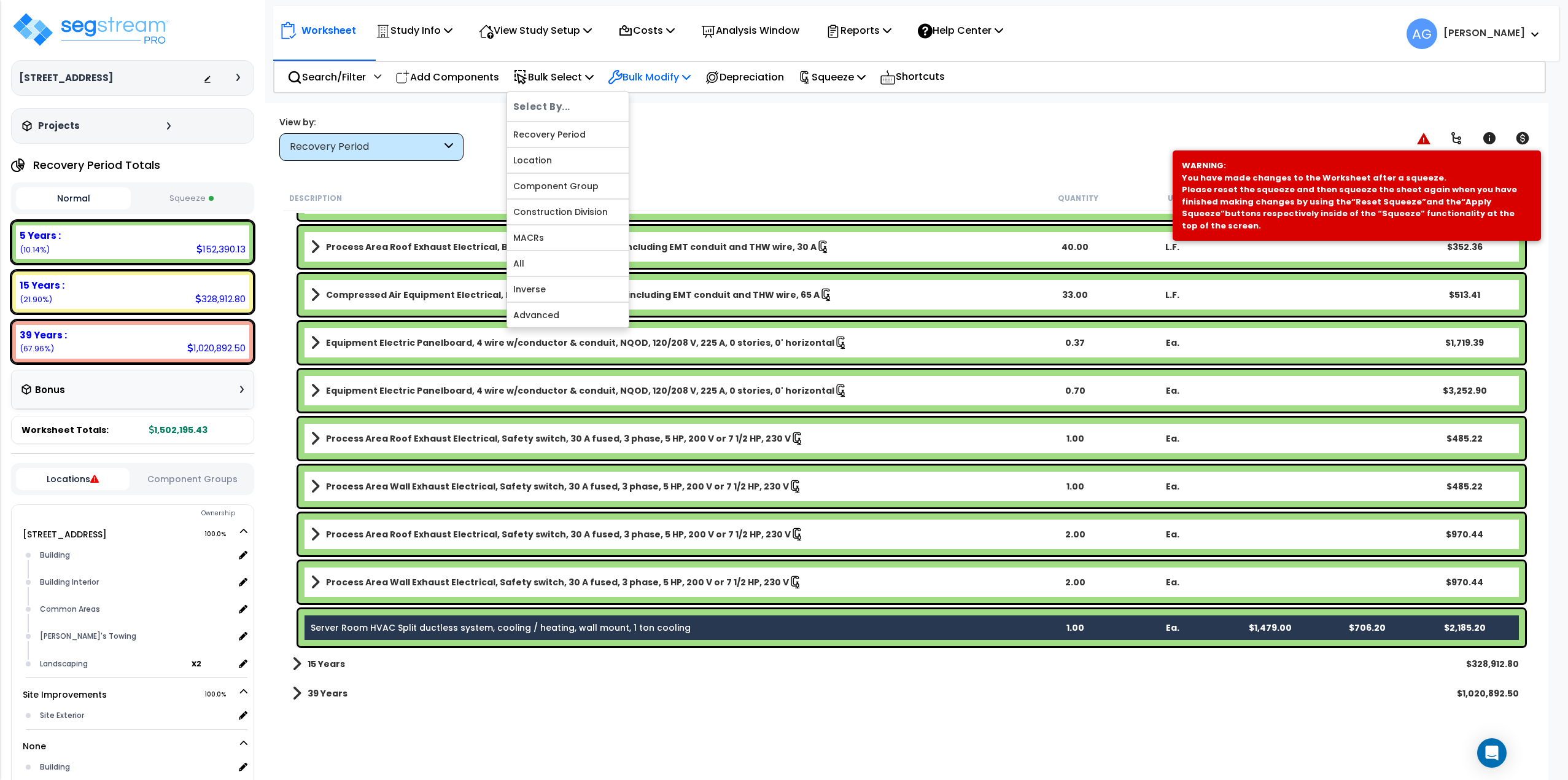
click at [646, 77] on p "Bulk Modify" at bounding box center [648, 77] width 83 height 16
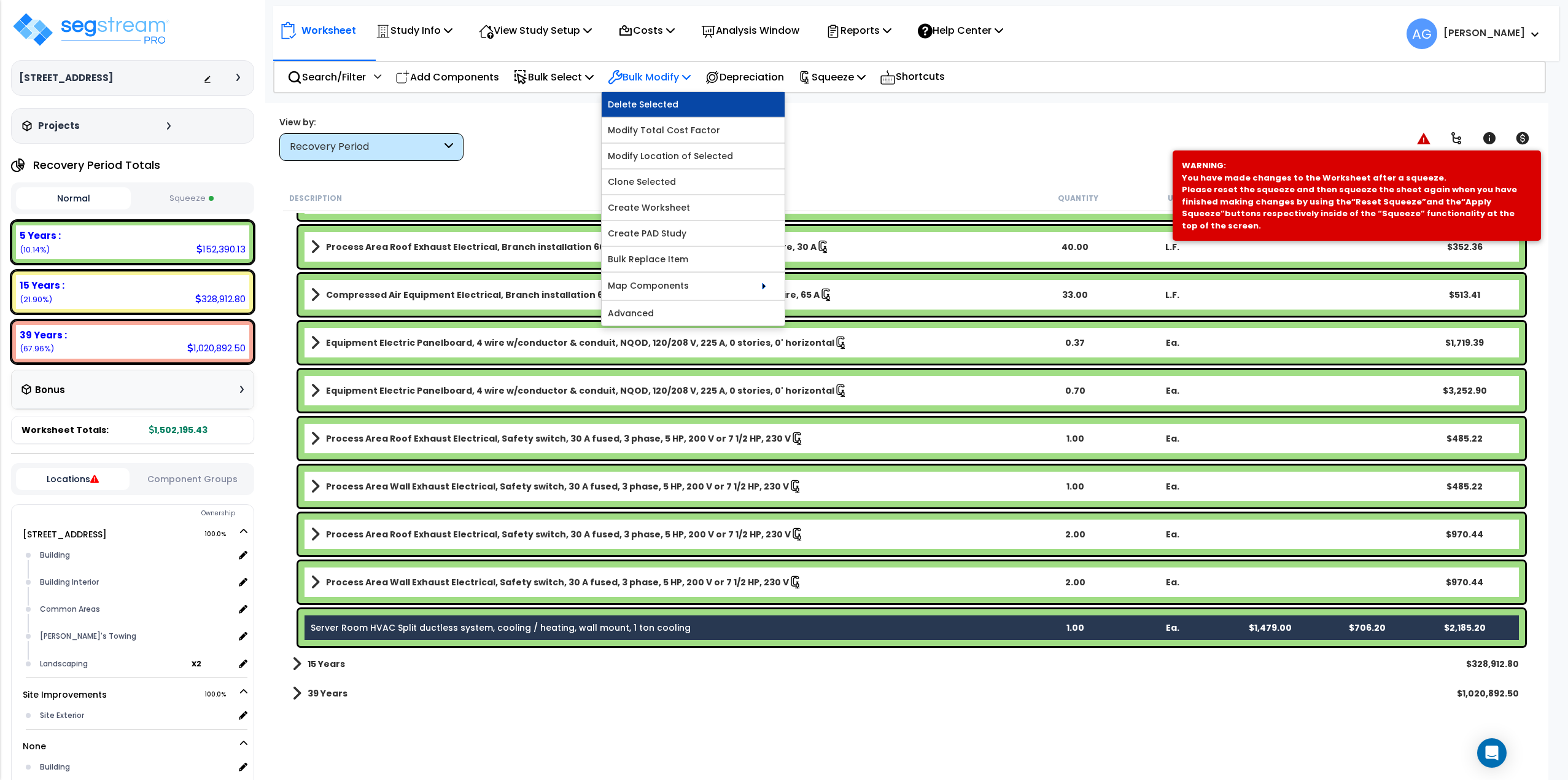
click at [650, 100] on link "Delete Selected" at bounding box center [692, 104] width 183 height 25
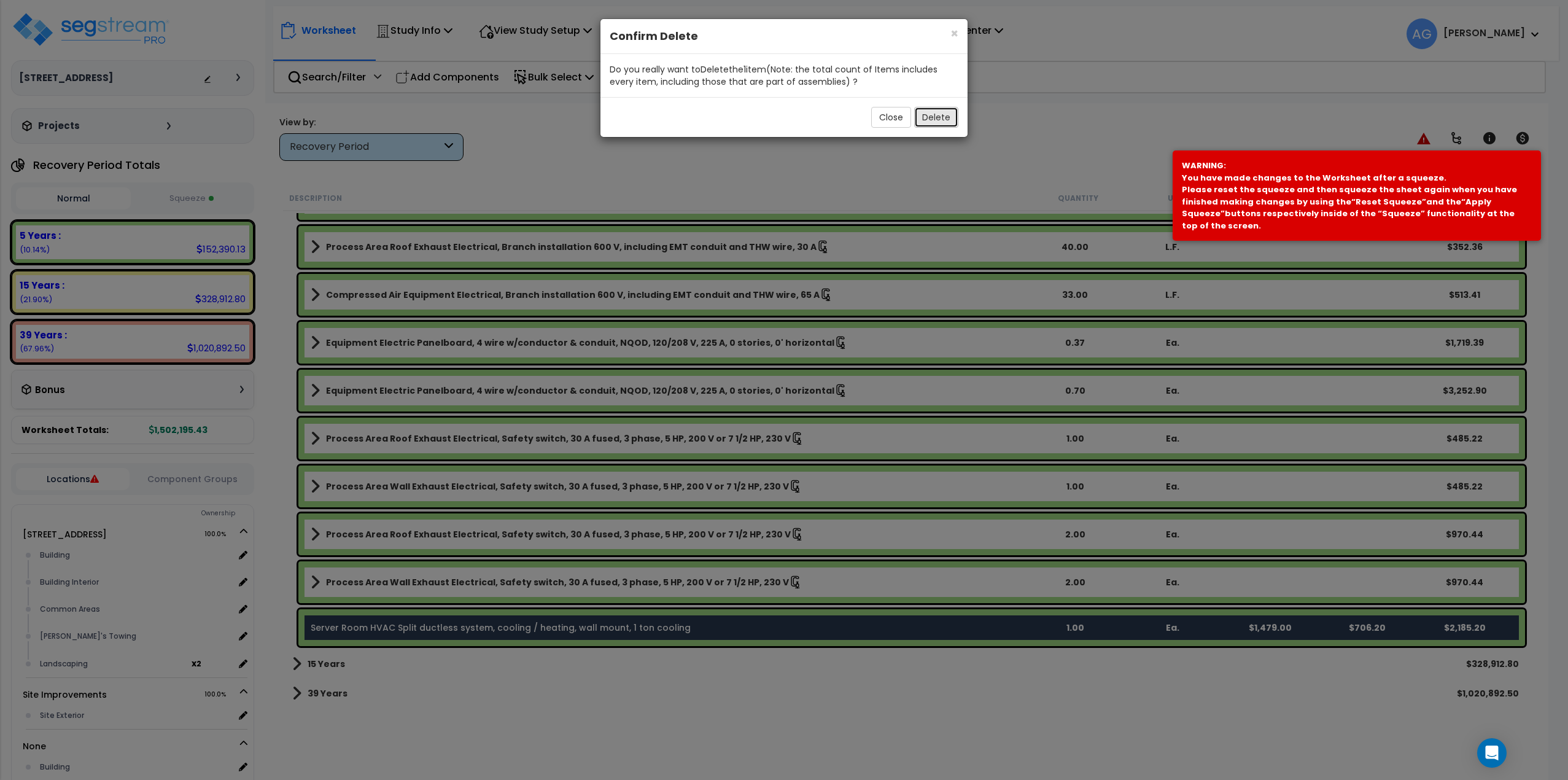
click at [929, 115] on button "Delete" at bounding box center [936, 117] width 44 height 21
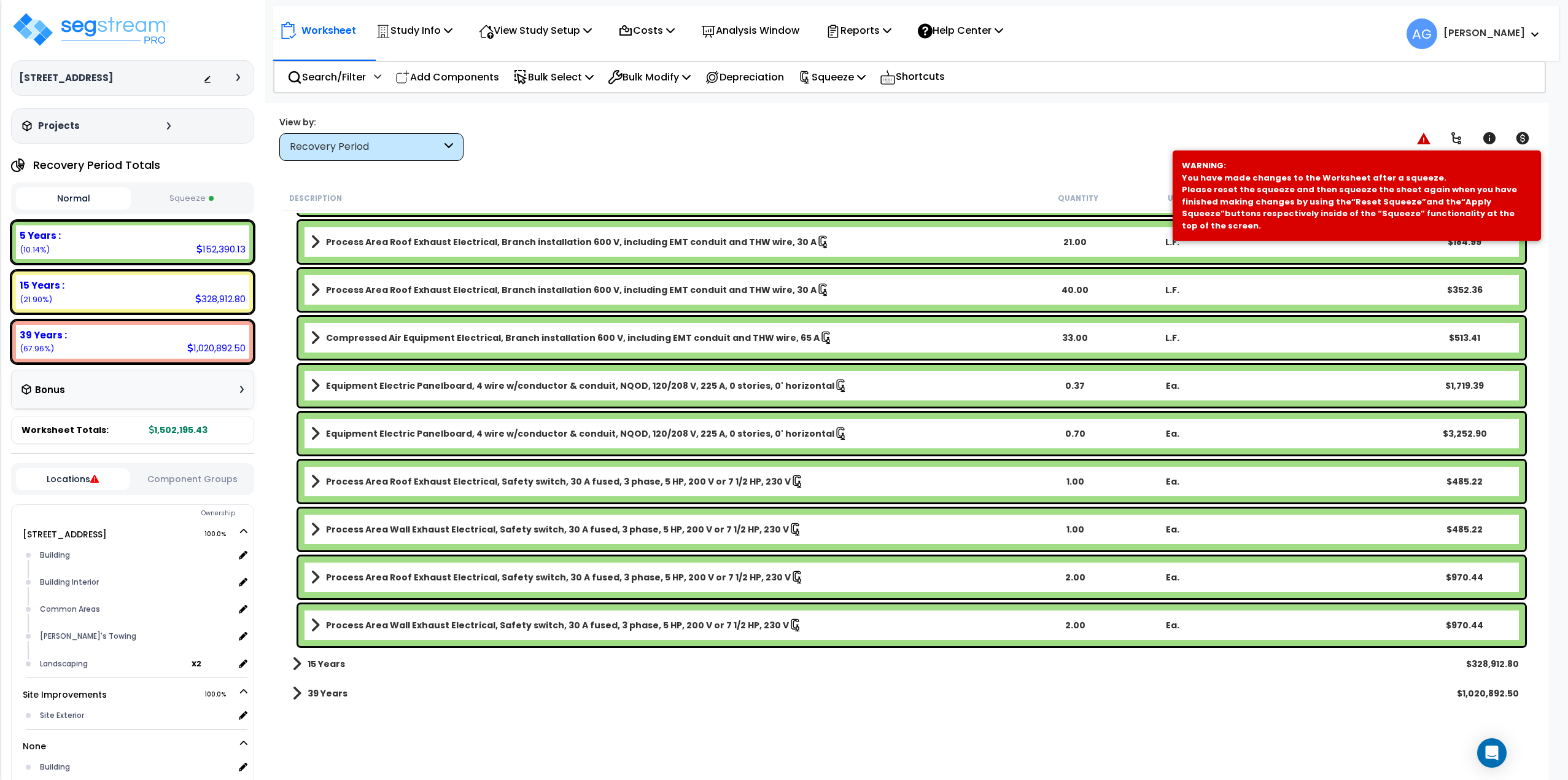
scroll to position [2469, 0]
click at [83, 206] on button "Normal" at bounding box center [73, 198] width 115 height 22
click at [97, 36] on img at bounding box center [90, 29] width 160 height 37
